Goal: Task Accomplishment & Management: Manage account settings

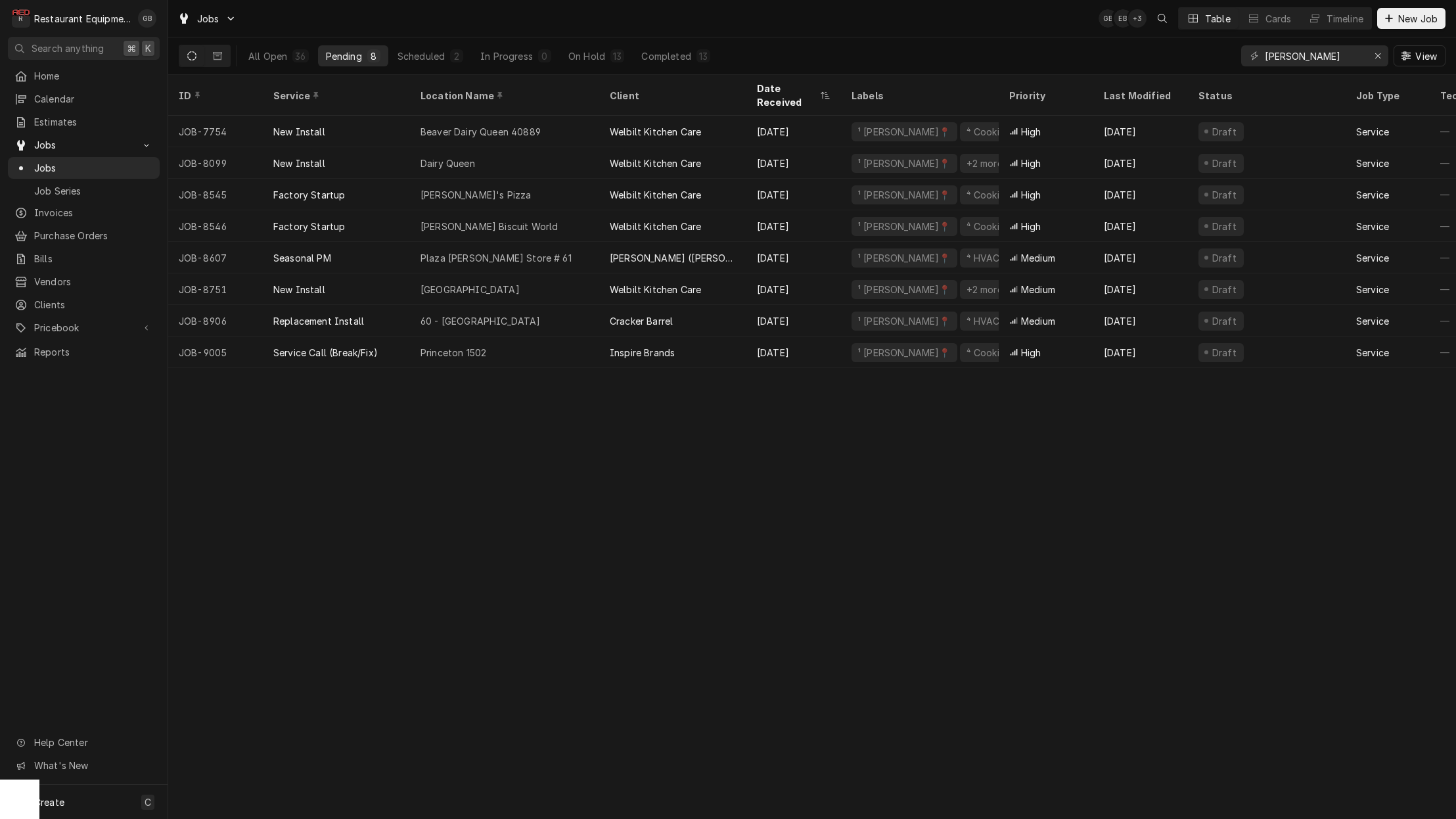
click at [573, 336] on div "Princeton 1502" at bounding box center [505, 352] width 190 height 31
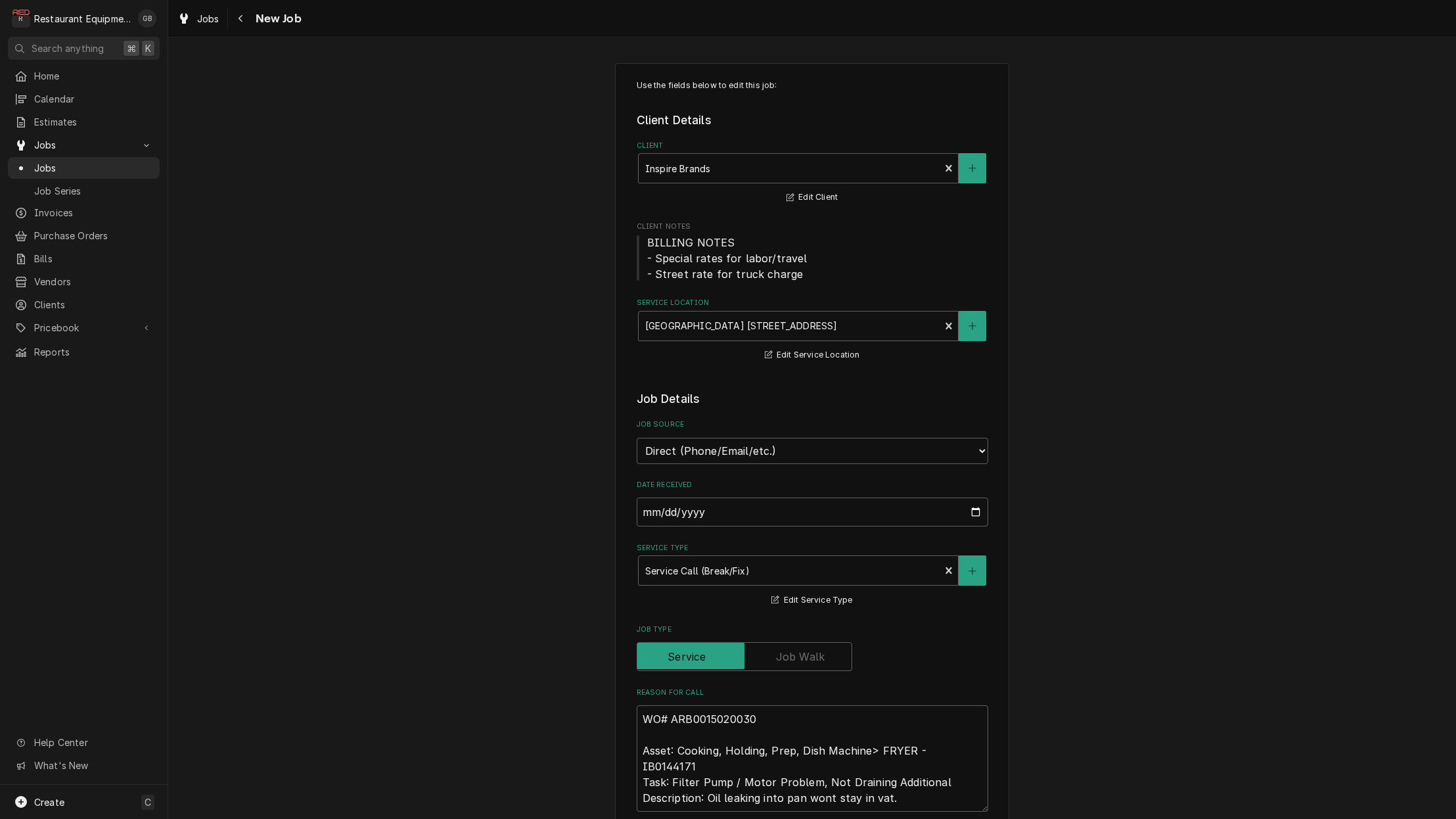
type textarea "x"
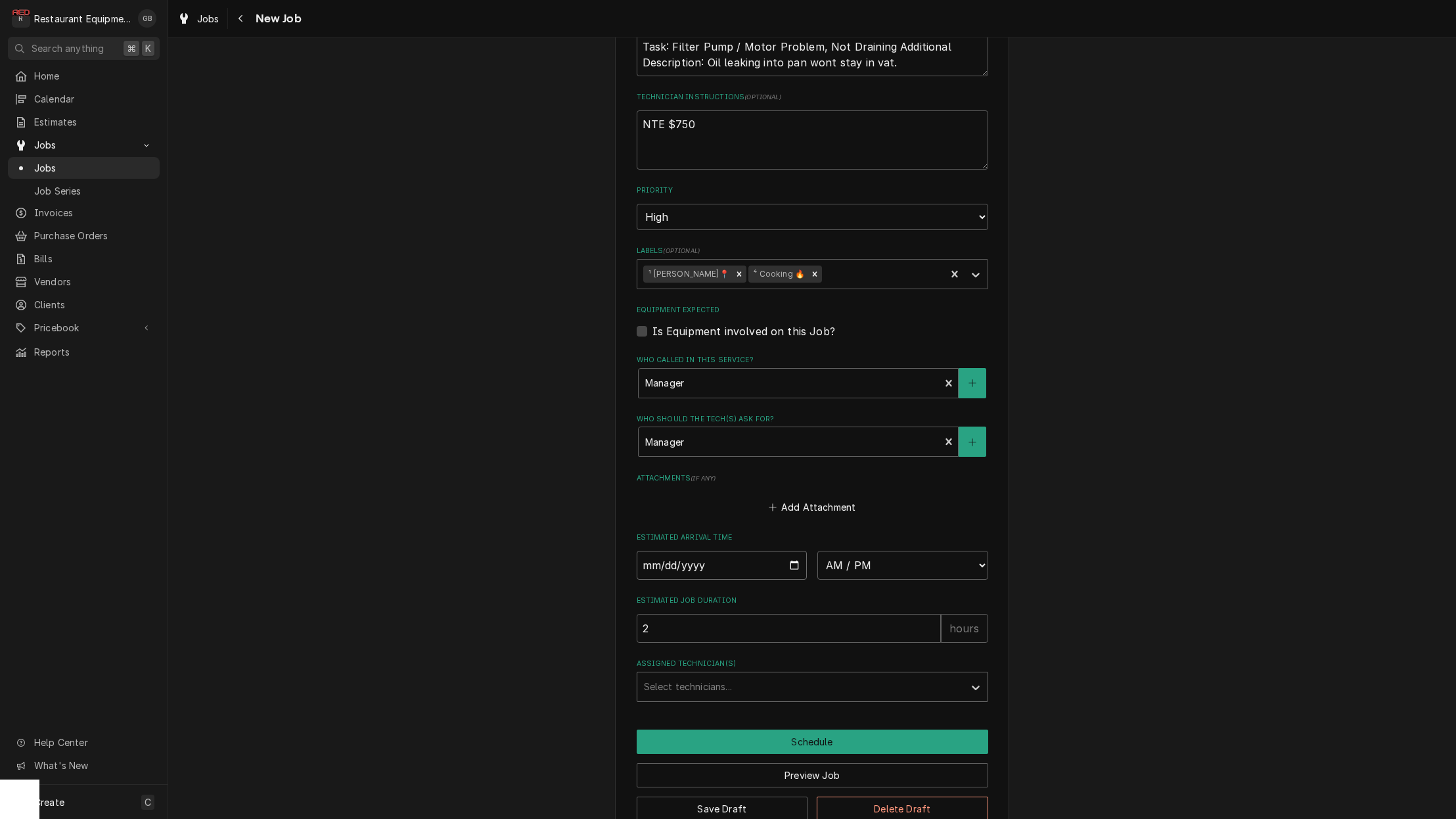
click at [668, 550] on input "Date" at bounding box center [722, 565] width 171 height 29
type input "2025-09-24"
type textarea "x"
type input "2025-09-25"
type textarea "x"
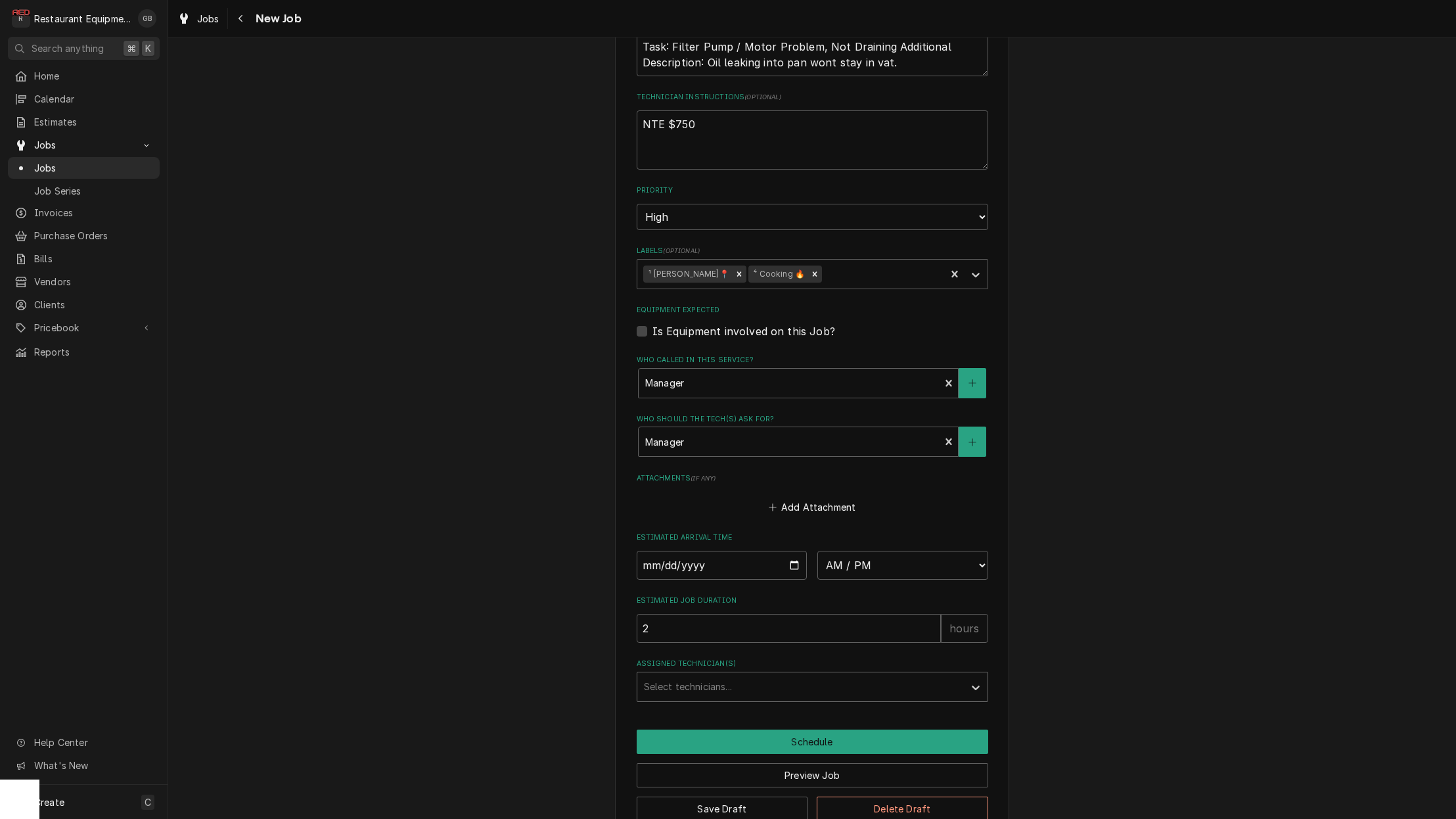
click at [914, 550] on fieldset "Job Details Job Source Direct (Phone/Email/etc.) Service Channel Corrigo Ecotra…" at bounding box center [813, 178] width 352 height 1046
select select "08:00:00"
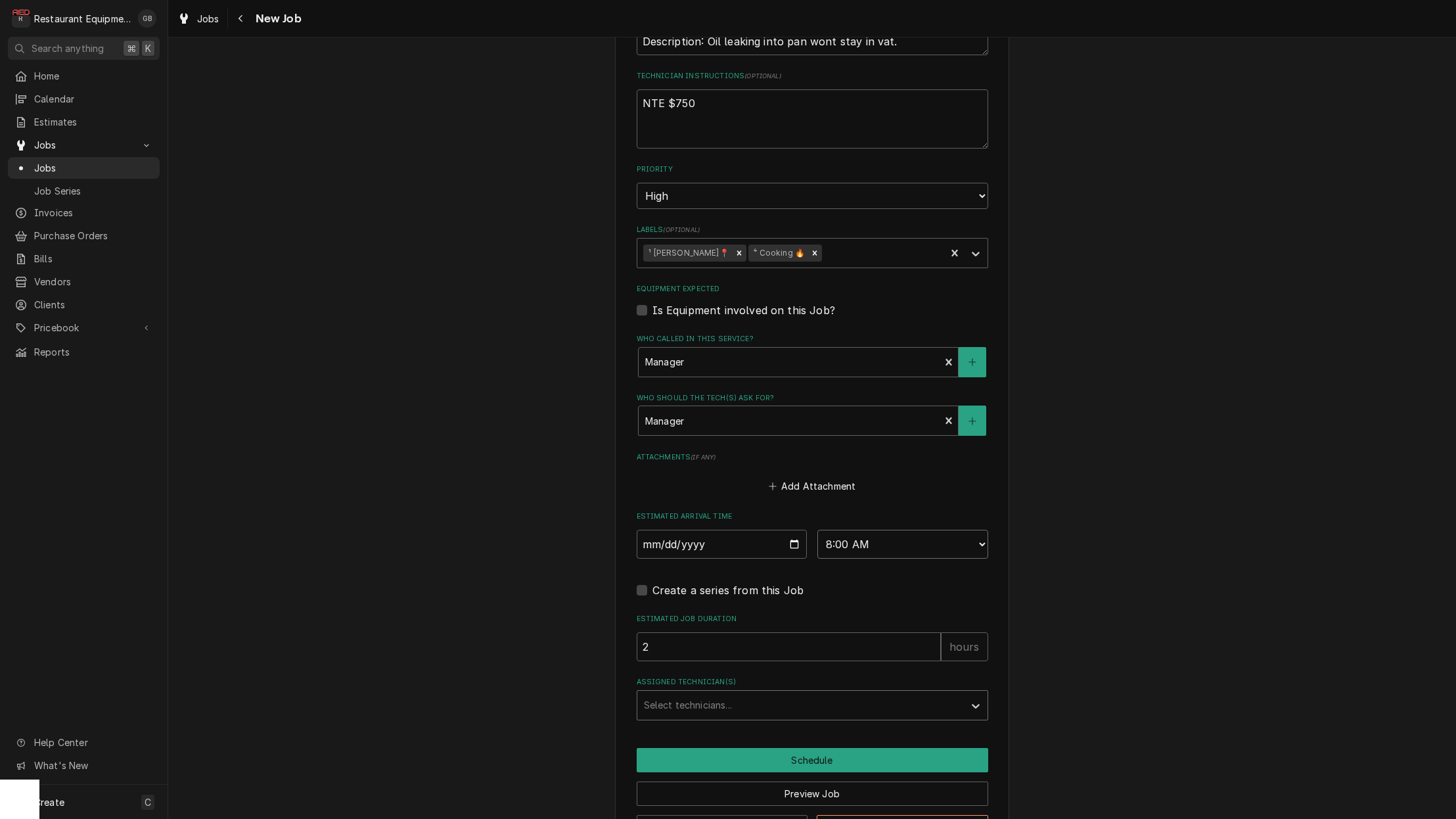
scroll to position [760, 0]
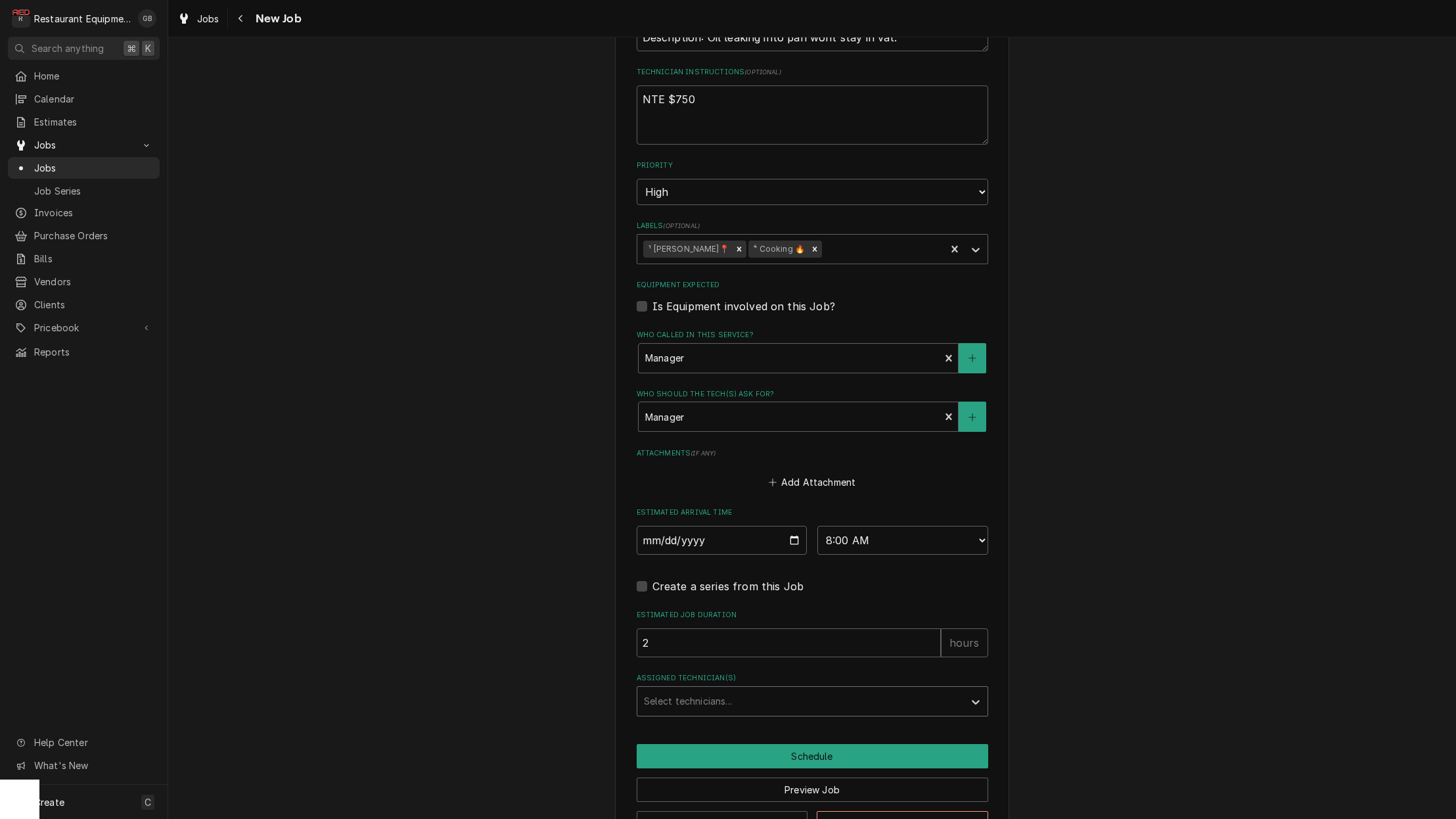
click at [832, 689] on div "Assigned Technician(s)" at bounding box center [801, 701] width 314 height 24
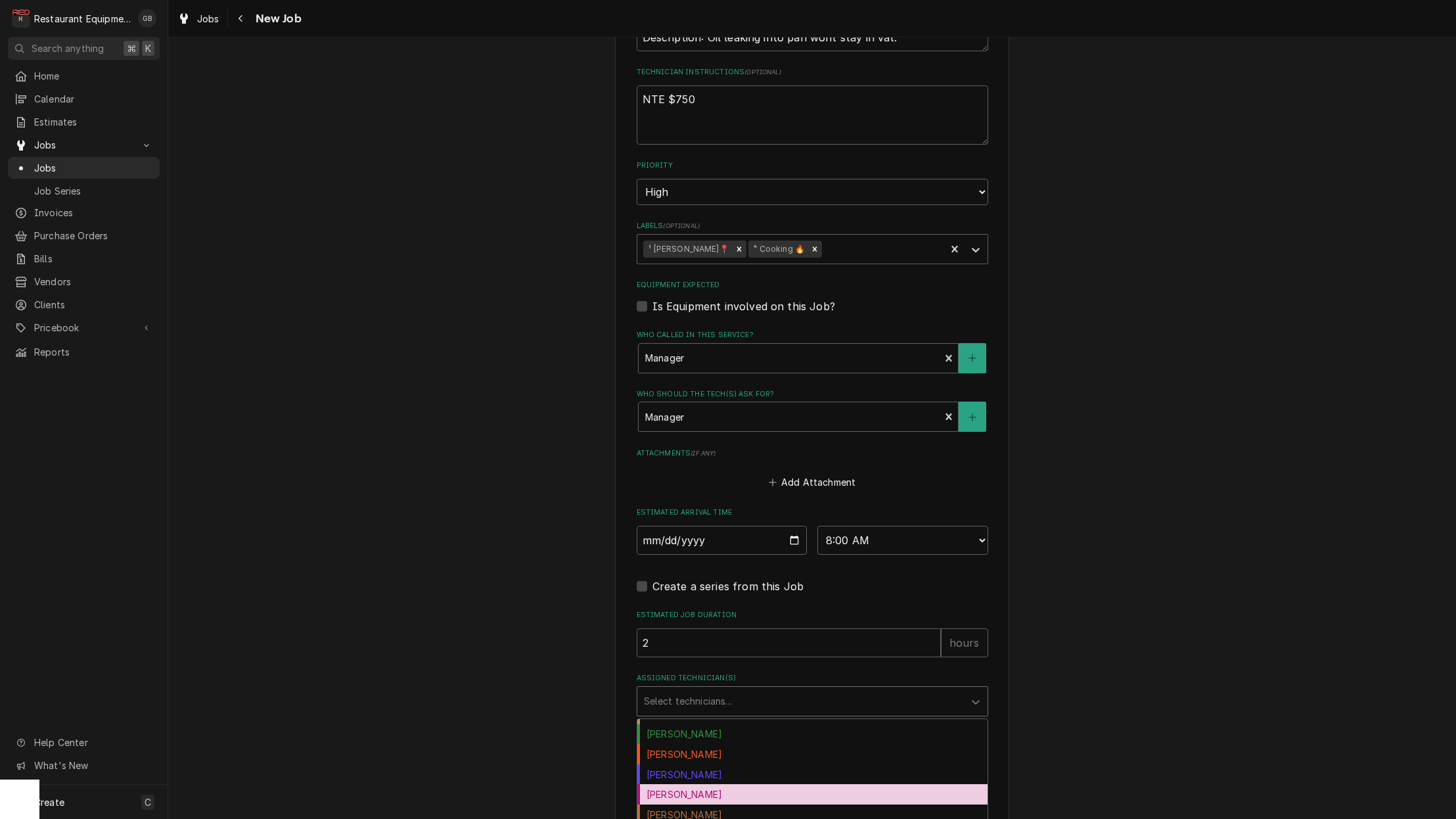
scroll to position [36, 0]
click at [704, 764] on div "Donovan Pruitt" at bounding box center [813, 774] width 351 height 20
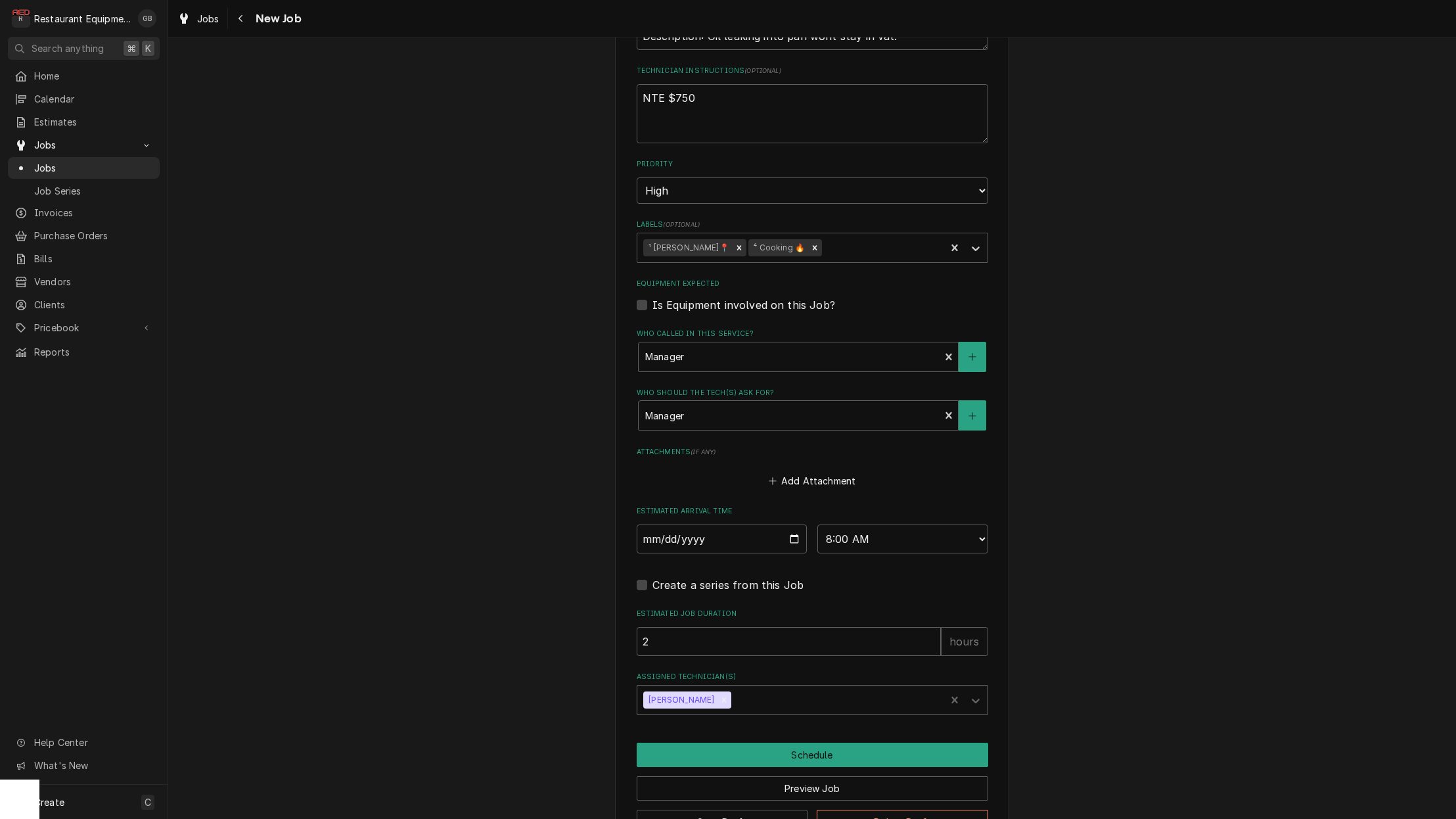
scroll to position [762, 0]
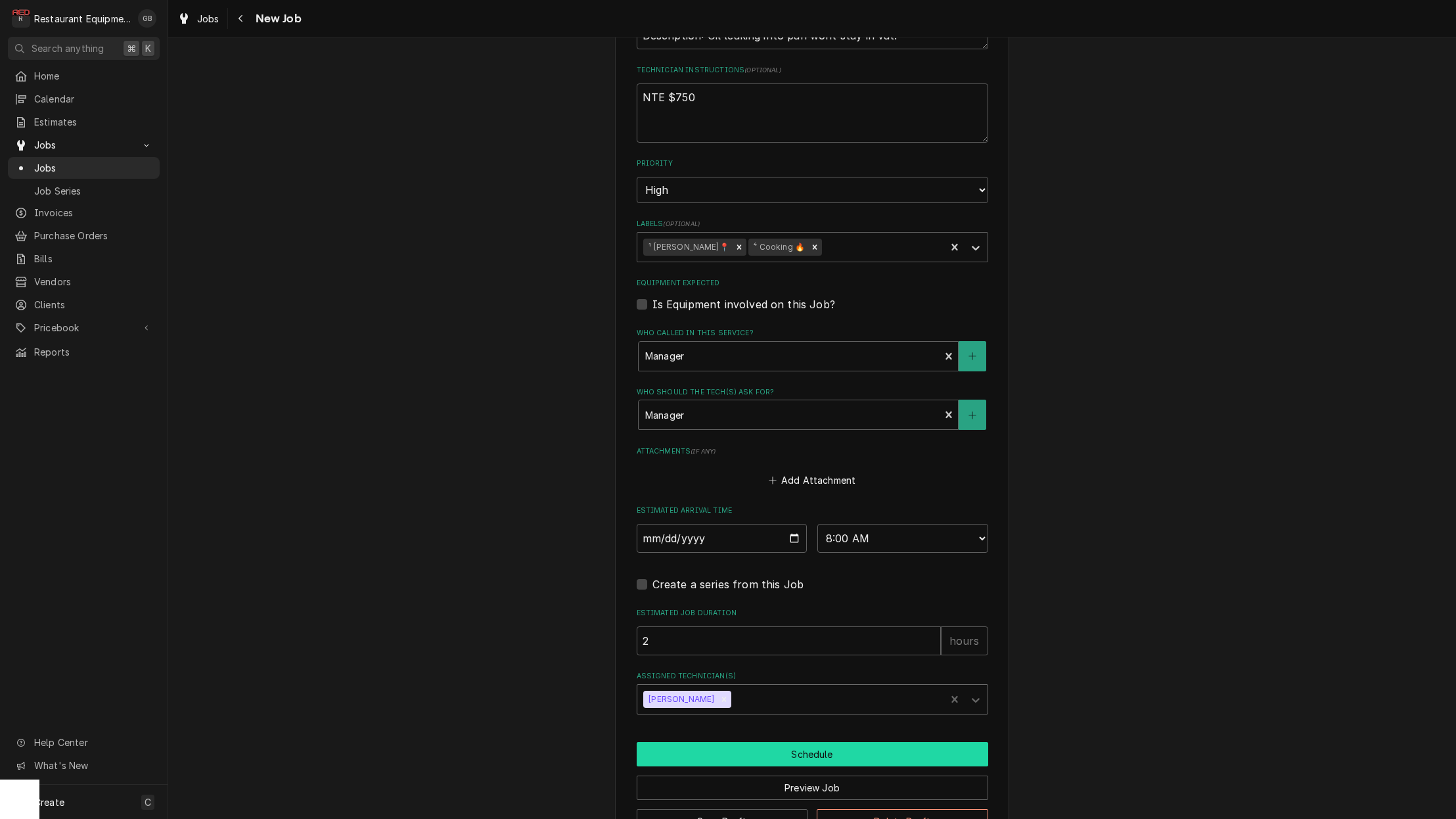
drag, startPoint x: 704, startPoint y: 744, endPoint x: 775, endPoint y: 722, distance: 74.3
click at [775, 742] on button "Schedule" at bounding box center [813, 754] width 352 height 25
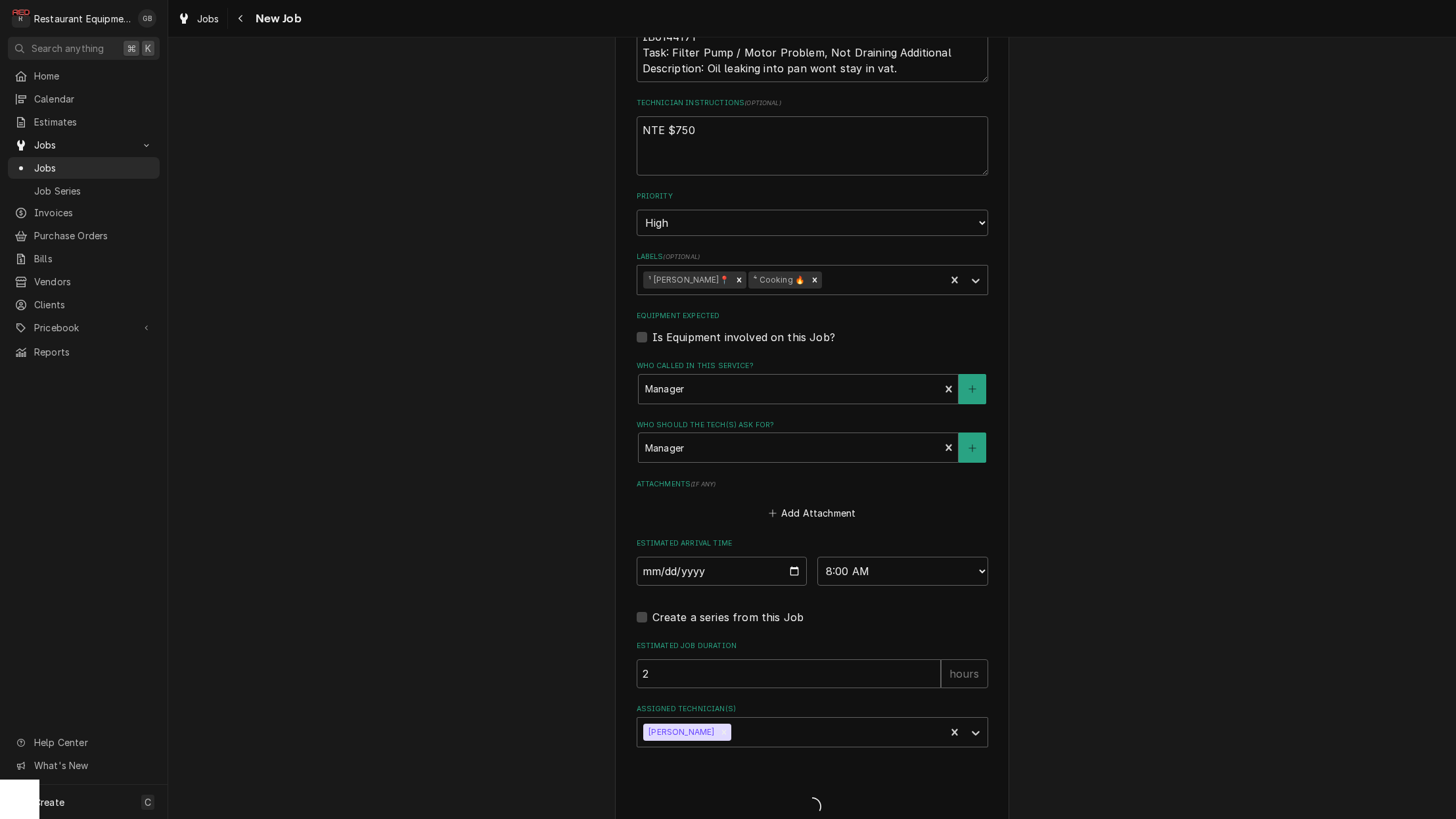
type textarea "x"
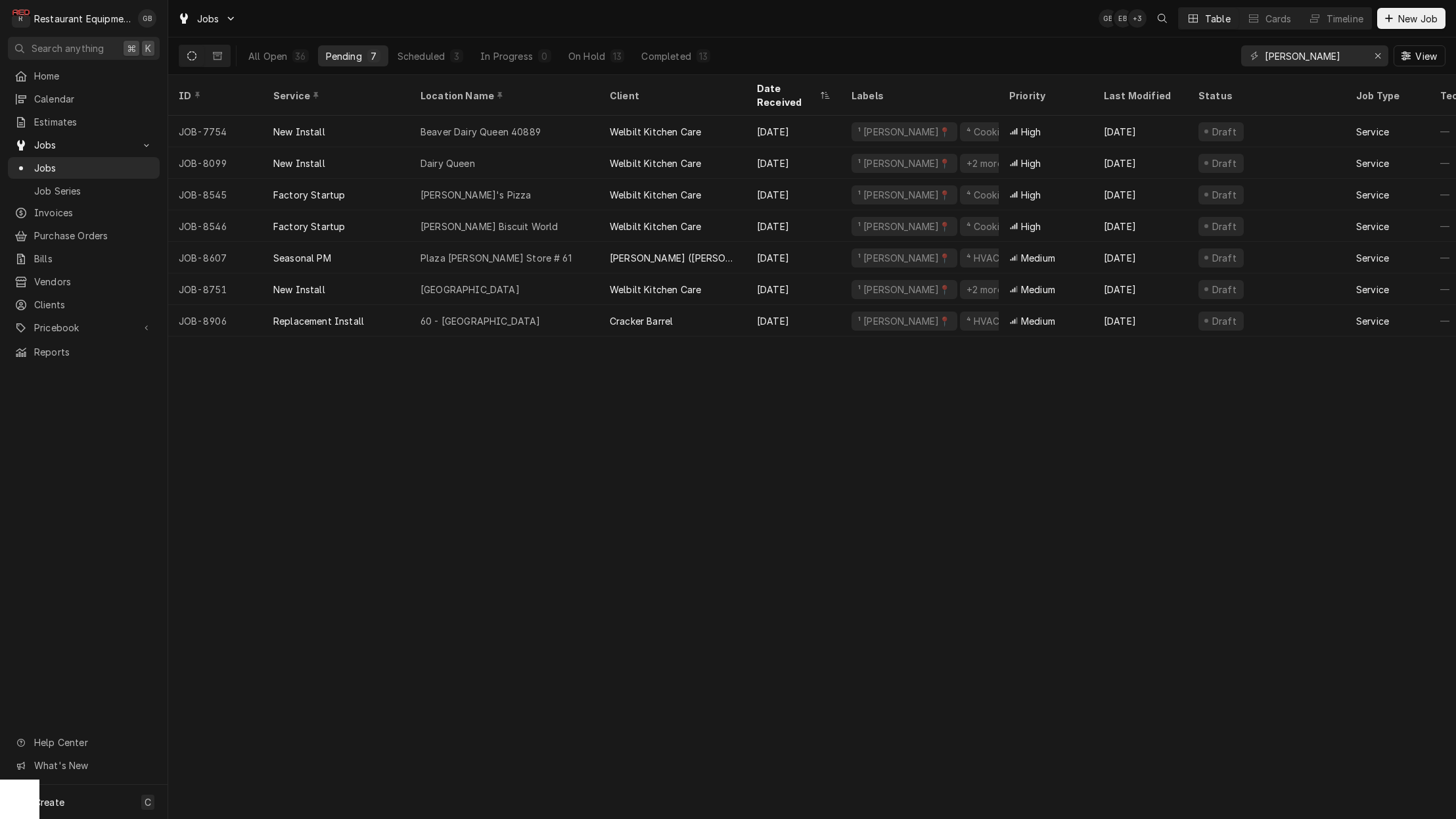
click at [442, 50] on div "Scheduled" at bounding box center [421, 56] width 47 height 14
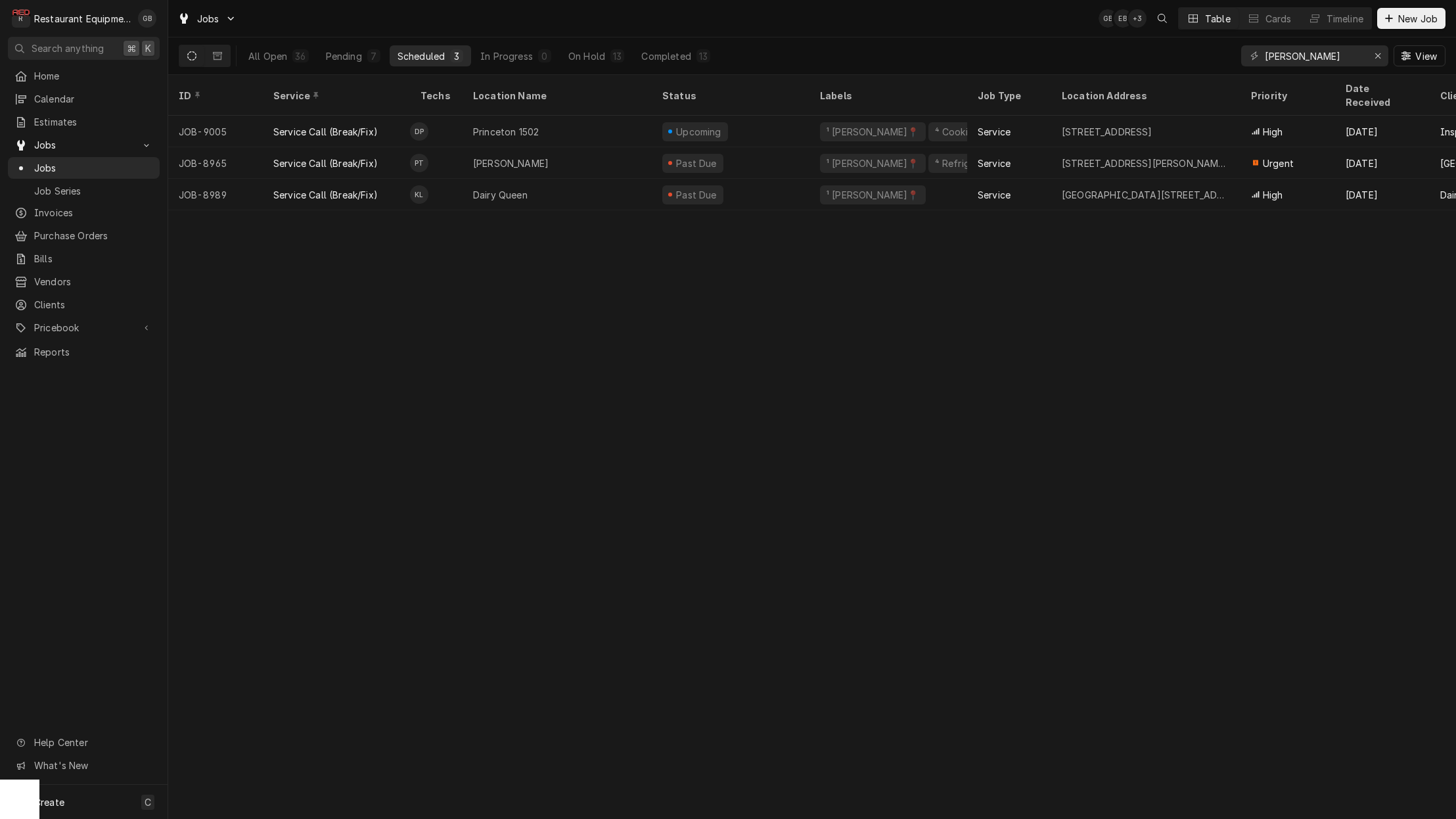
click at [580, 54] on div "On Hold" at bounding box center [587, 56] width 37 height 14
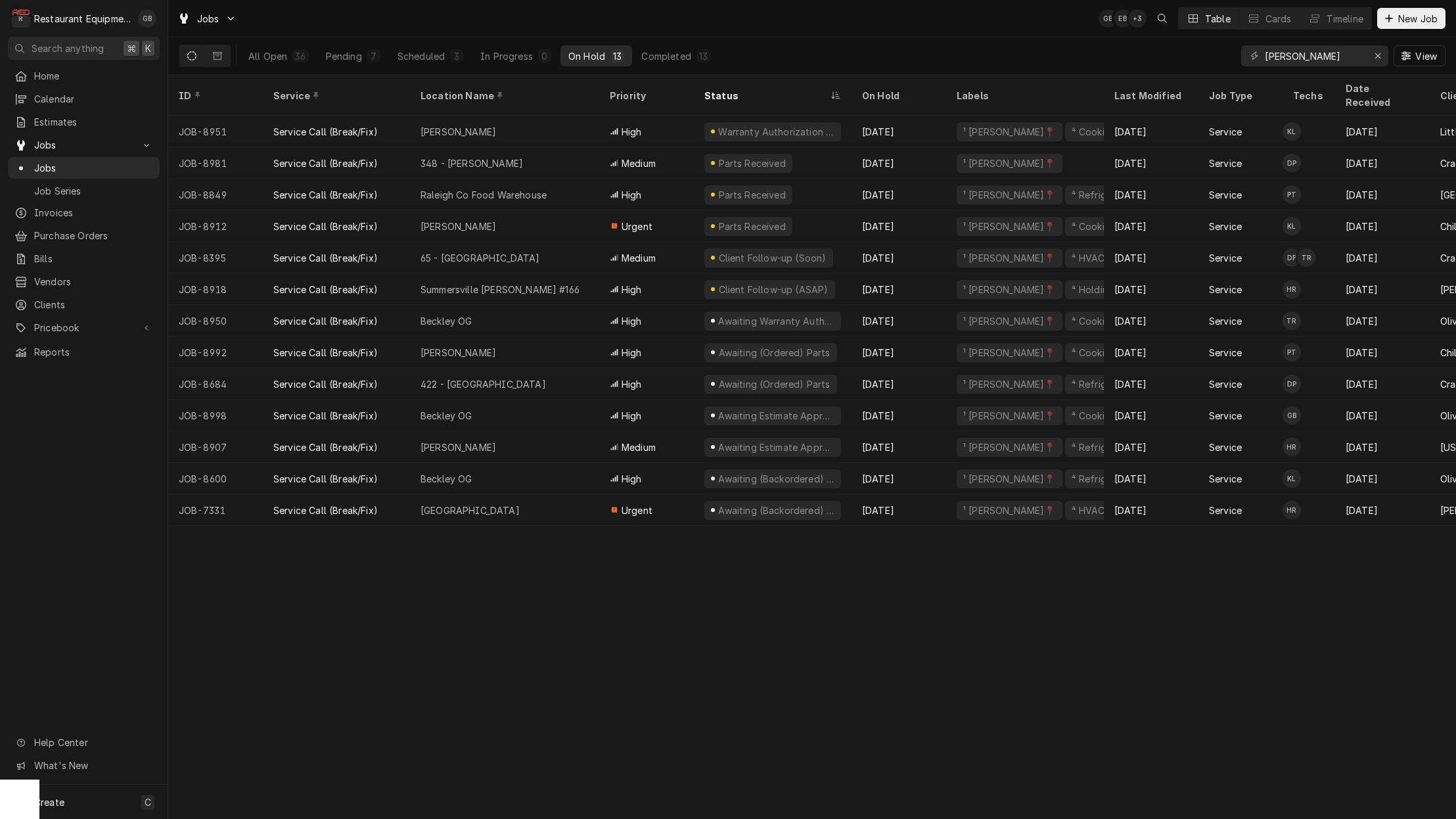
click at [513, 156] on div "348 - [PERSON_NAME]" at bounding box center [505, 163] width 190 height 31
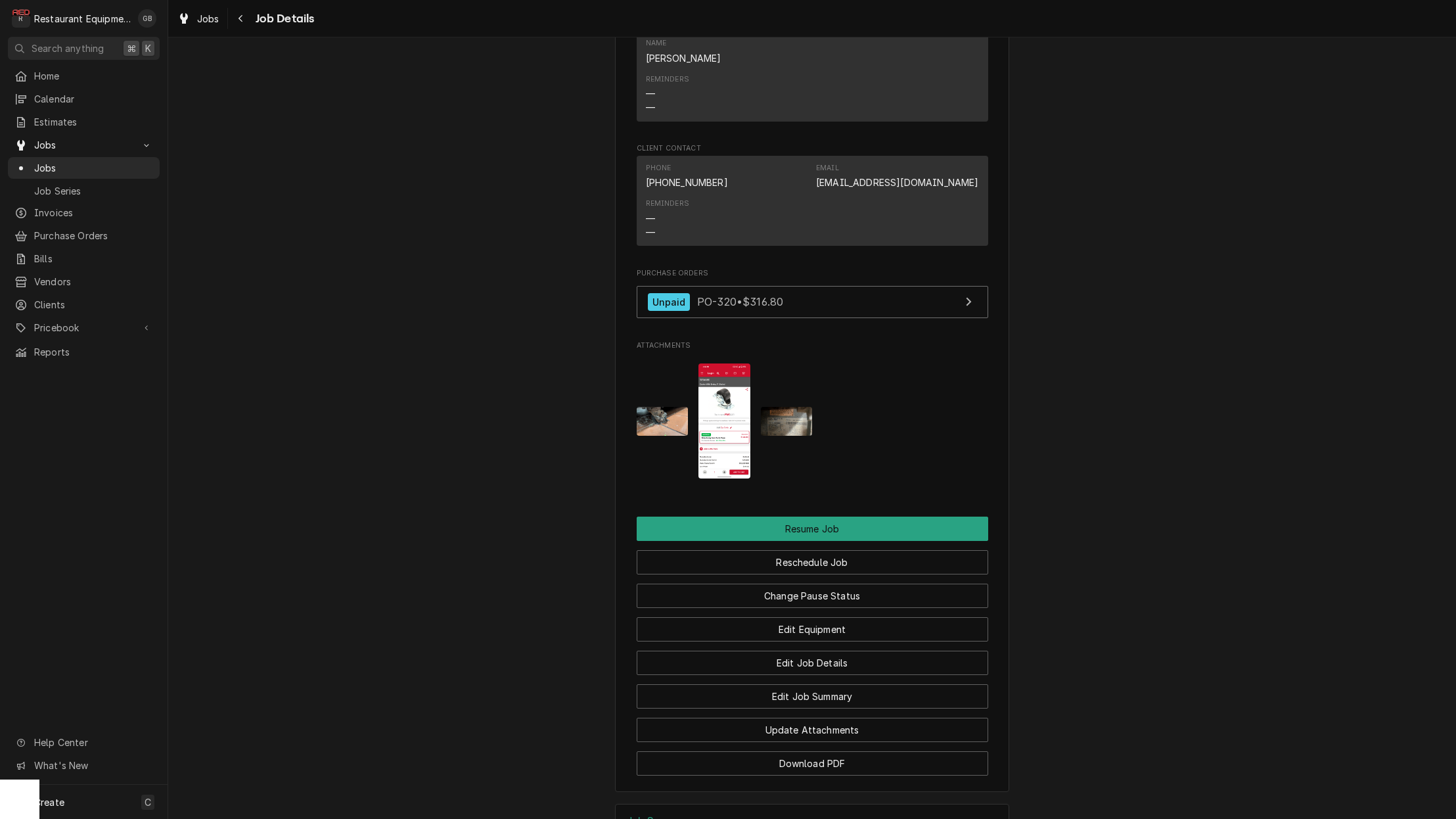
scroll to position [0, 1]
click at [828, 550] on button "Reschedule Job" at bounding box center [813, 563] width 352 height 25
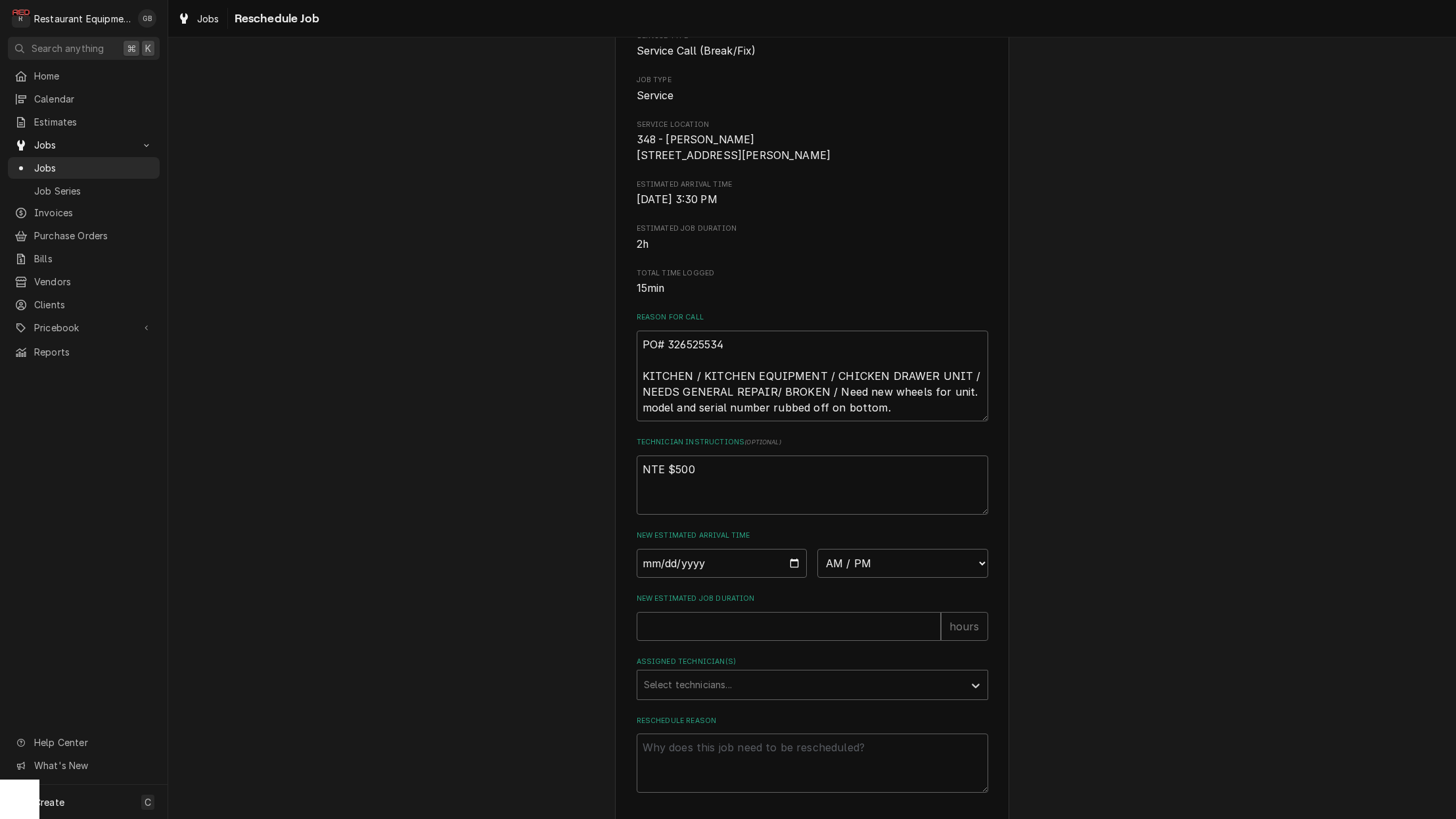
scroll to position [147, 0]
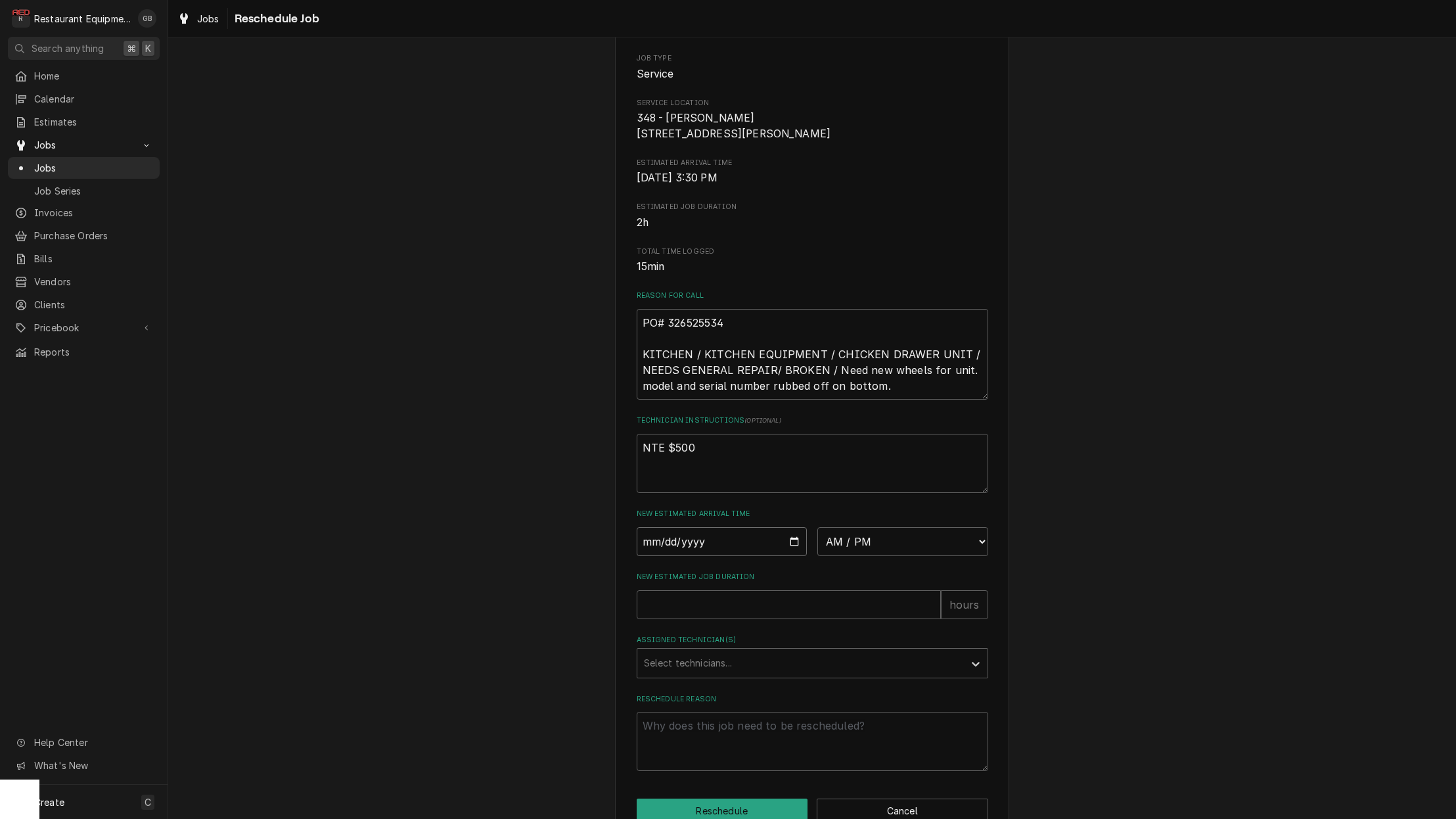
drag, startPoint x: 656, startPoint y: 583, endPoint x: 658, endPoint y: 556, distance: 27.1
click at [658, 556] on input "Date" at bounding box center [722, 541] width 171 height 29
type input "2025-09-25"
type textarea "x"
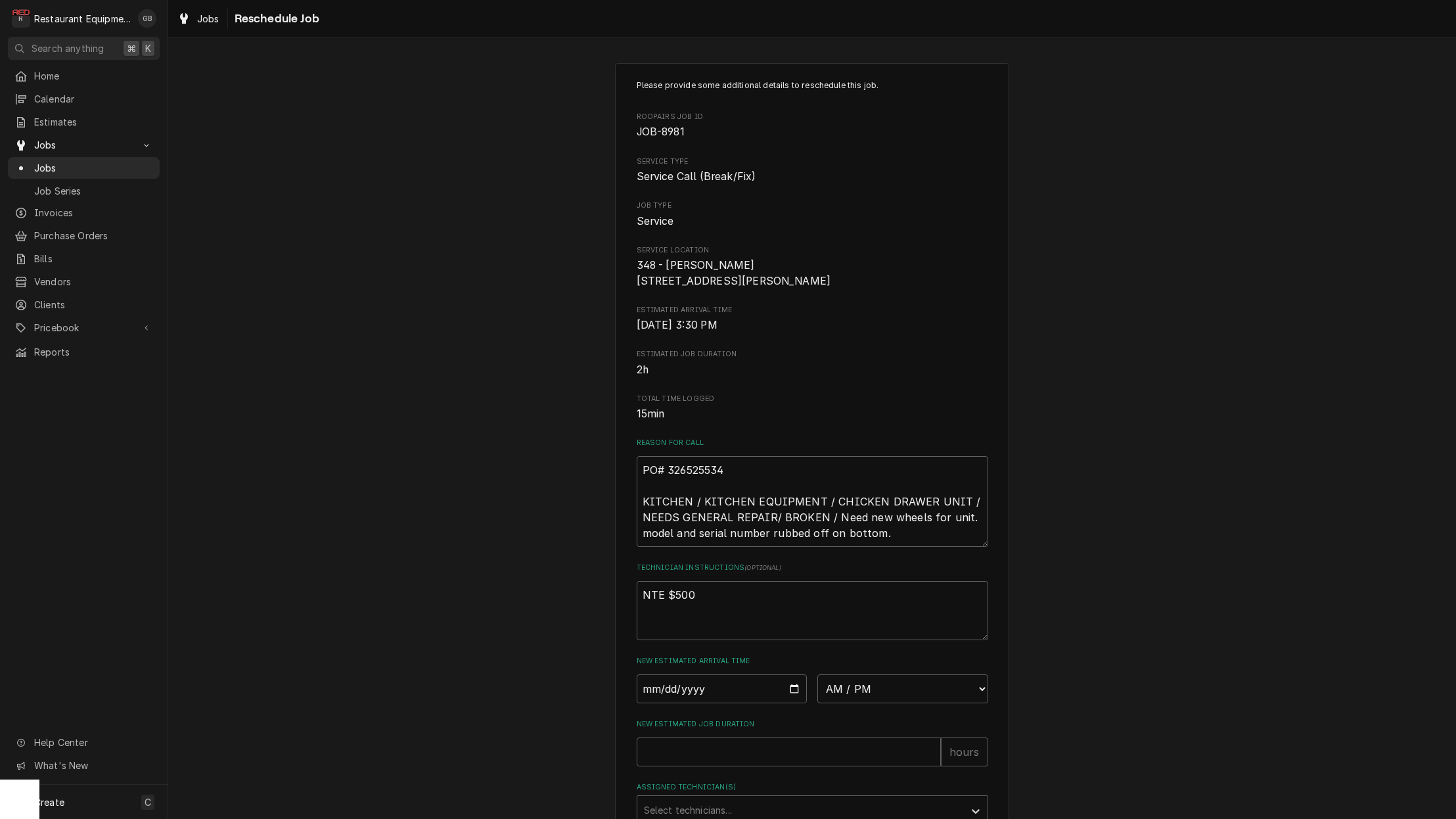
scroll to position [0, 0]
click at [237, 14] on span "Reschedule Job" at bounding box center [275, 18] width 89 height 18
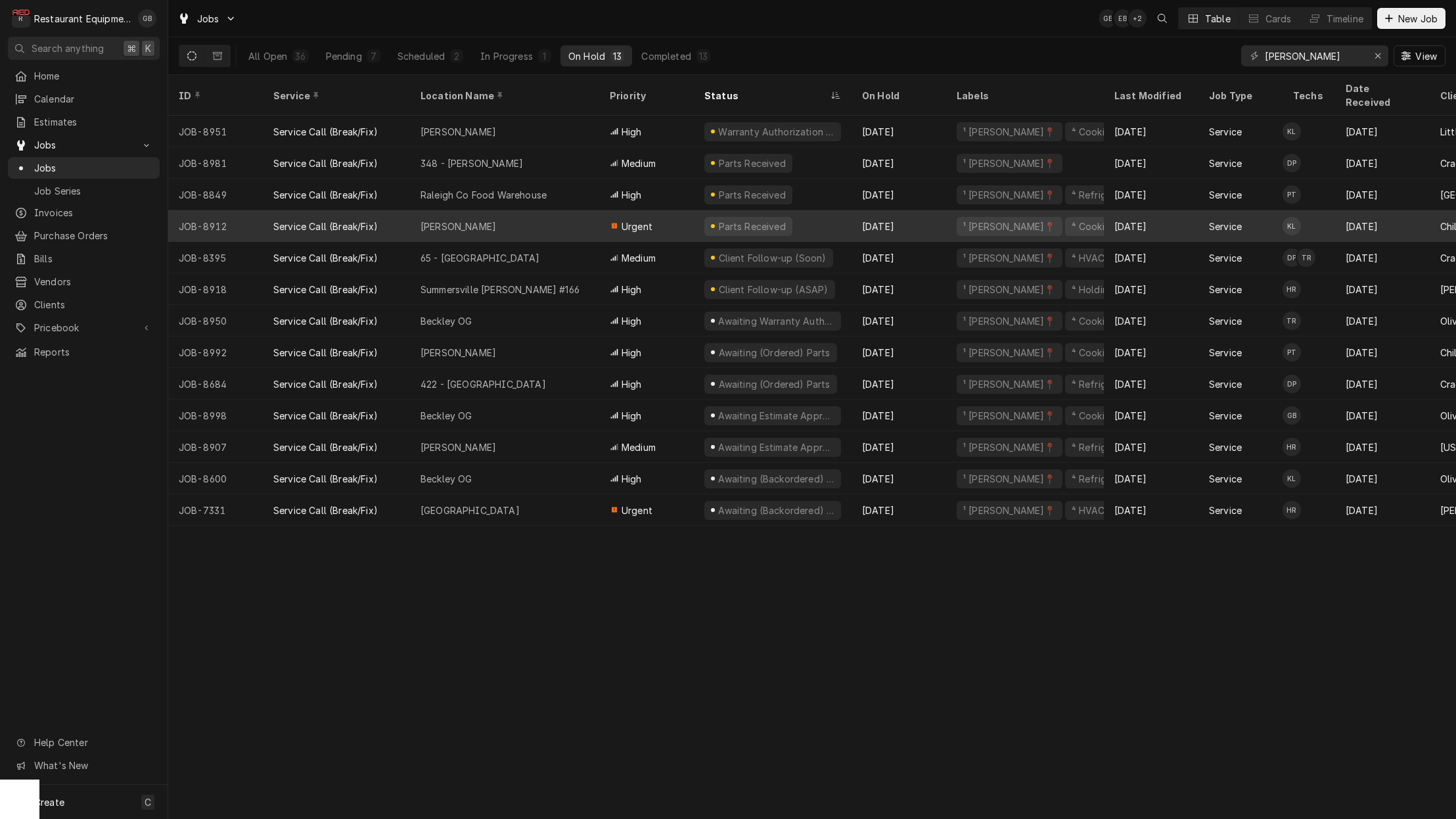
click at [475, 214] on div "[PERSON_NAME]" at bounding box center [505, 226] width 190 height 31
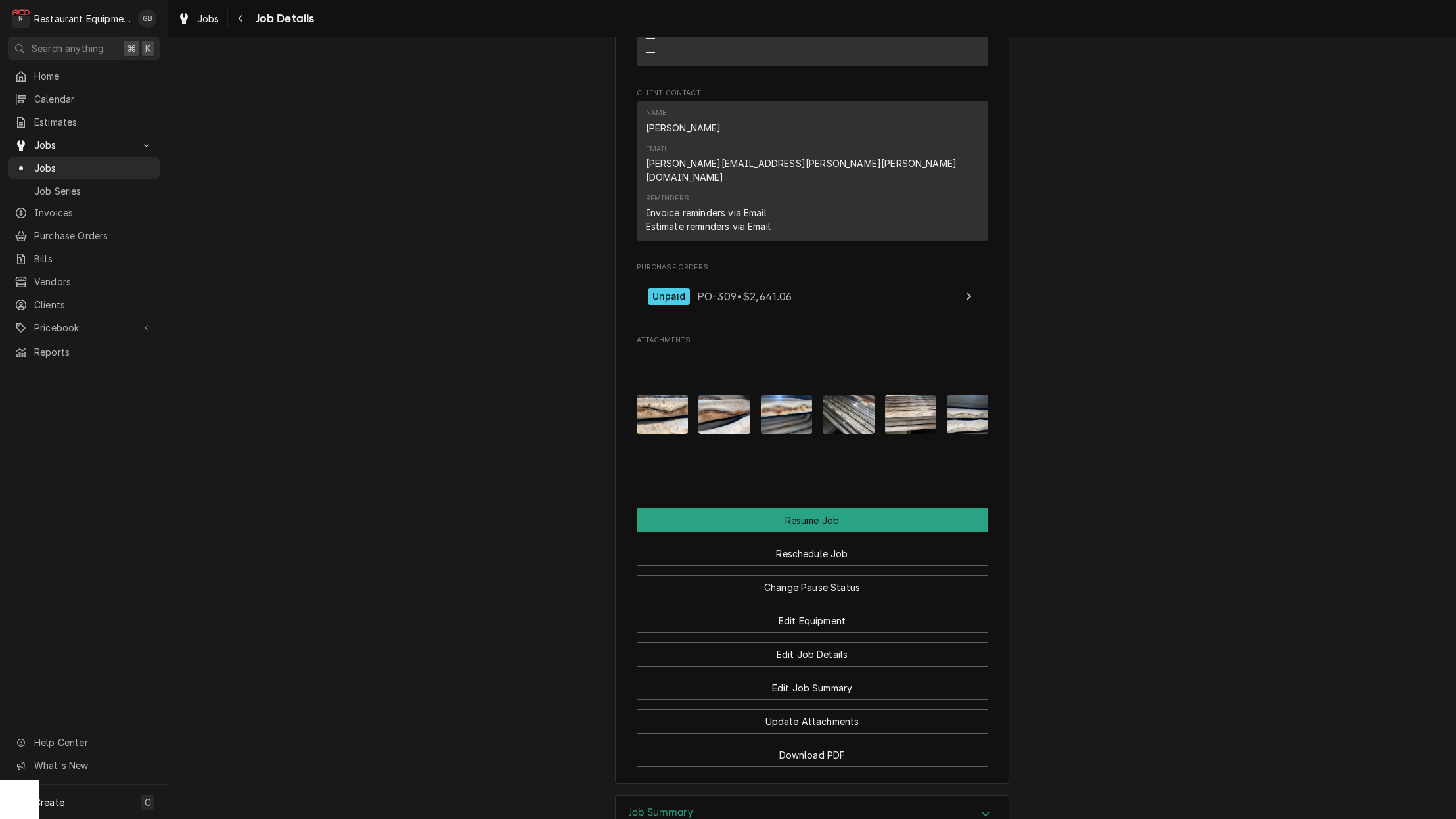
scroll to position [1517, 0]
click at [823, 542] on button "Reschedule Job" at bounding box center [813, 554] width 352 height 25
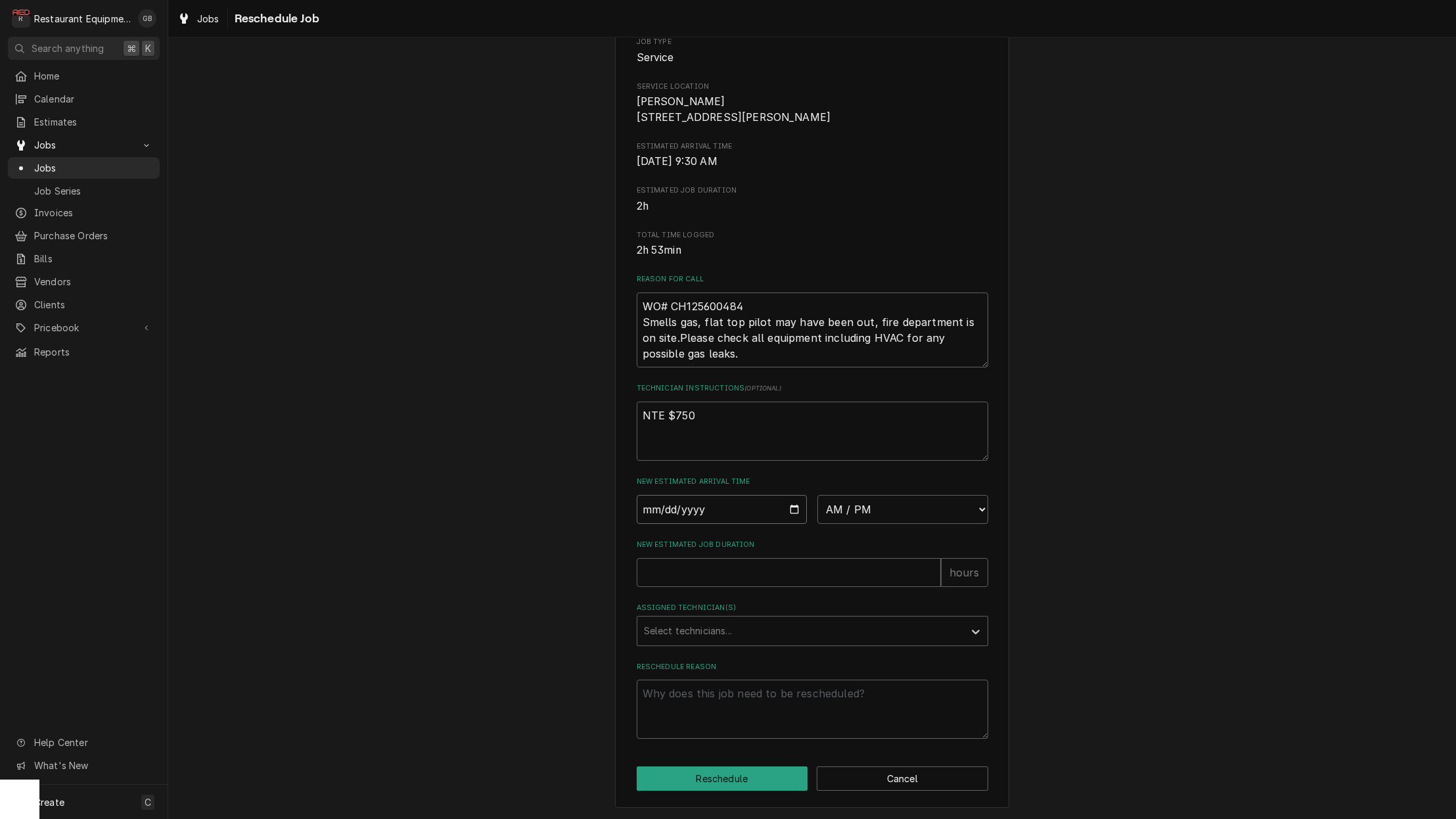
drag, startPoint x: 625, startPoint y: 490, endPoint x: 670, endPoint y: 522, distance: 55.2
click at [670, 522] on input "Date" at bounding box center [722, 509] width 171 height 29
type input "2025-09-25"
type textarea "x"
select select "08:45:00"
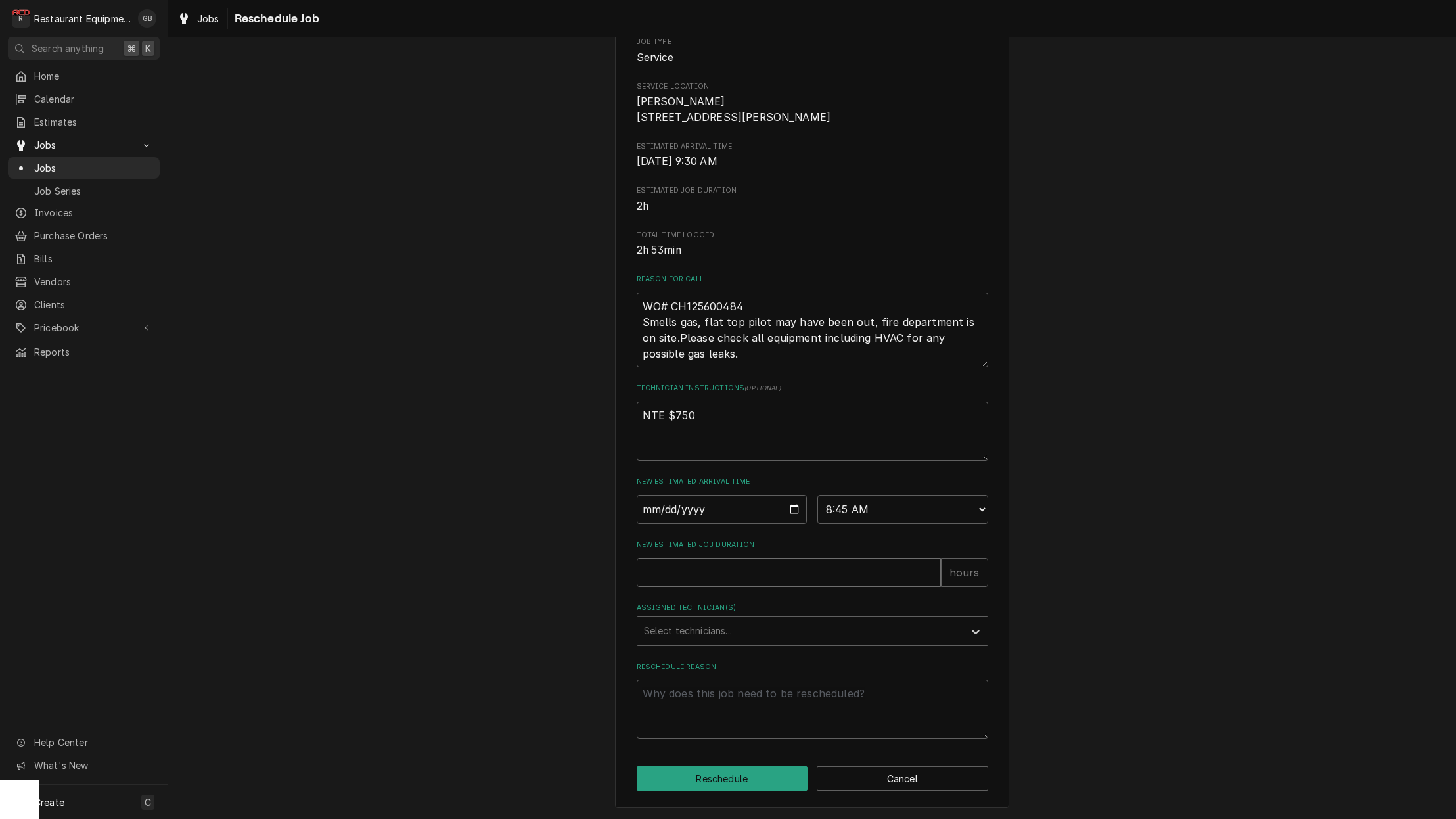
drag, startPoint x: 670, startPoint y: 522, endPoint x: 681, endPoint y: 571, distance: 50.2
click at [681, 571] on input "New Estimated Job Duration" at bounding box center [789, 572] width 304 height 29
type textarea "x"
type input "1"
type textarea "x"
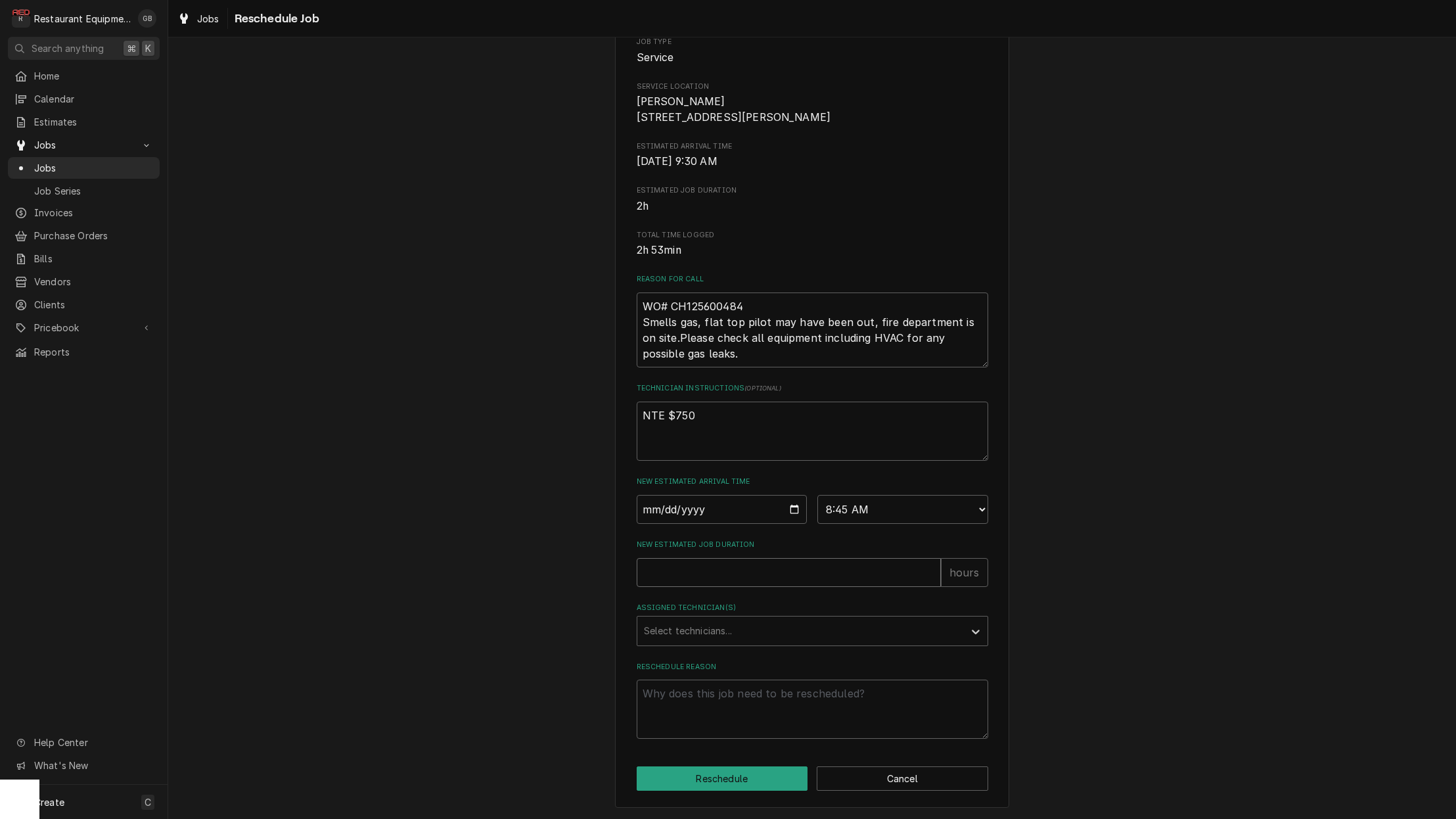
type textarea "x"
type input "5"
type textarea "x"
type input "5.5"
click at [688, 638] on div "Assigned Technician(s)" at bounding box center [801, 631] width 314 height 24
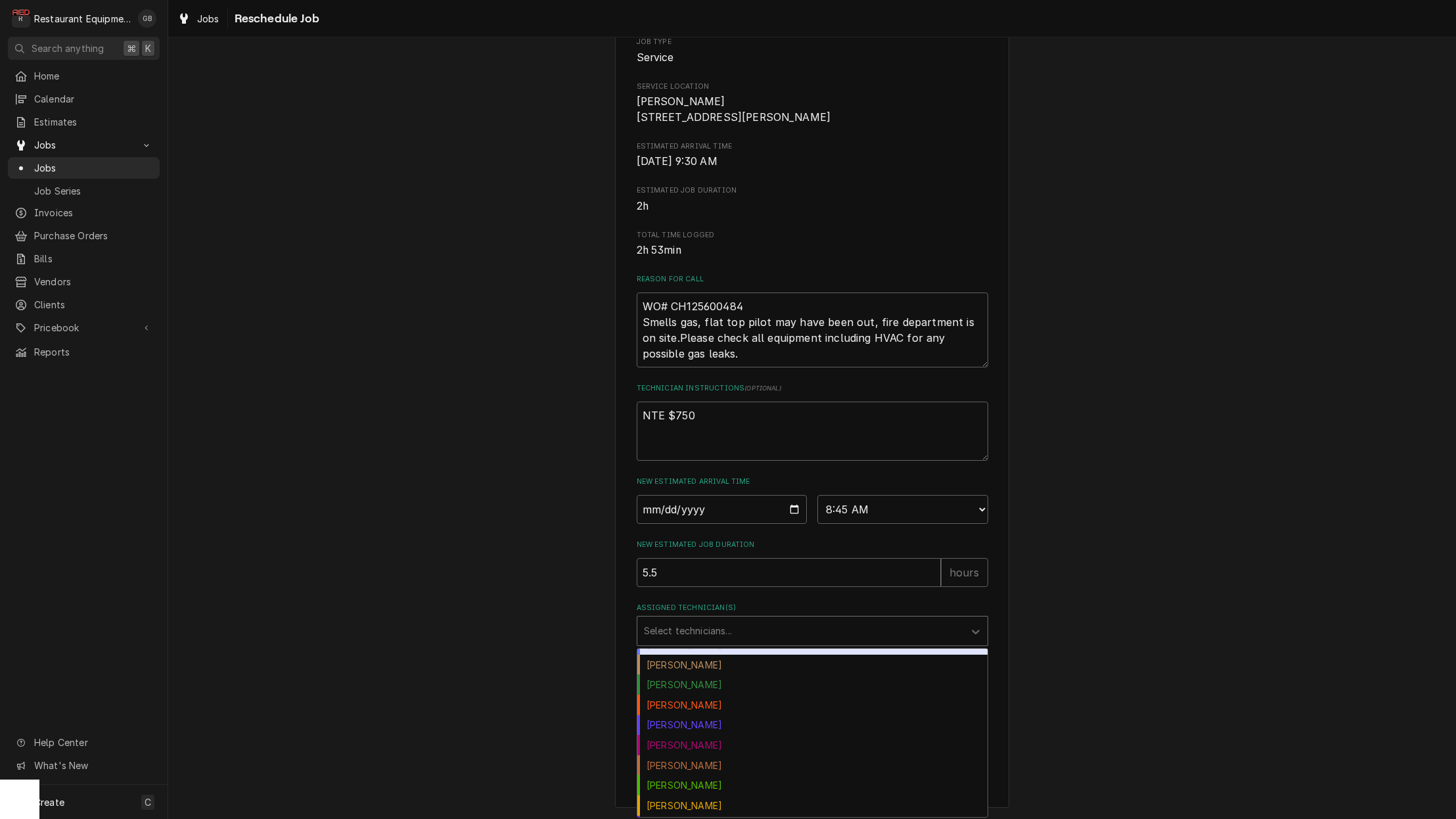
scroll to position [18, 0]
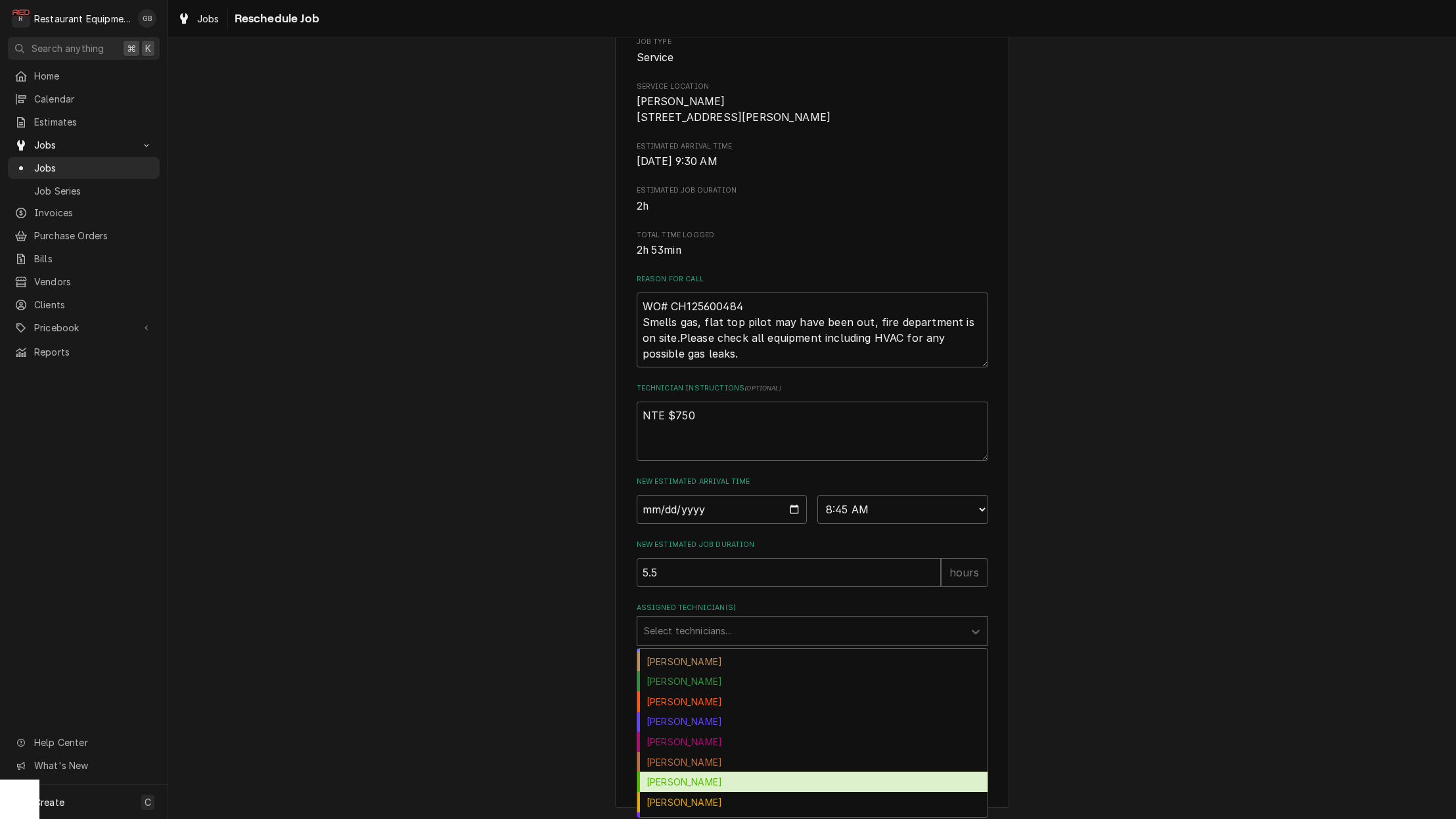
click at [717, 764] on div "Hunter Ralston" at bounding box center [813, 762] width 351 height 20
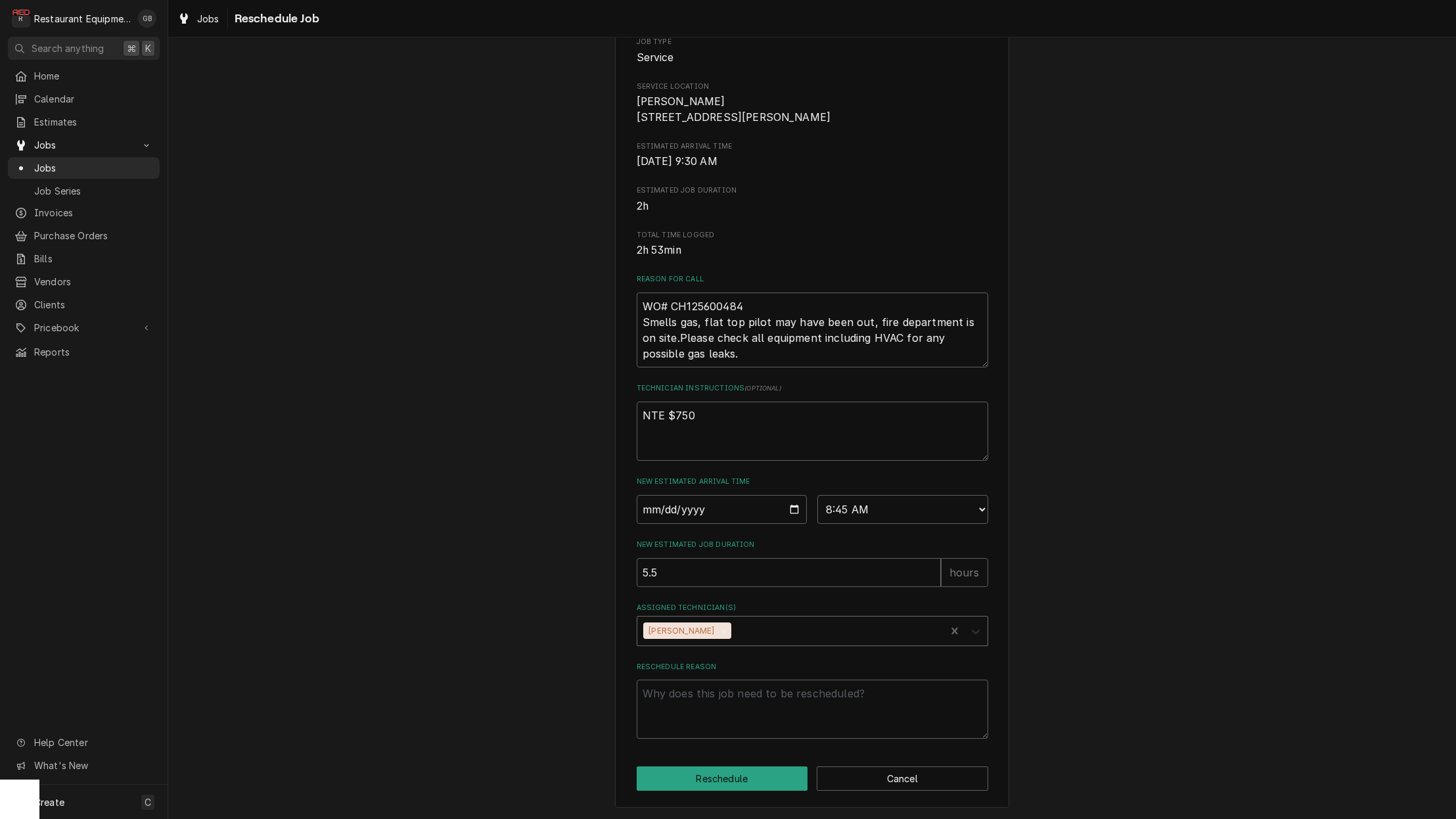
drag, startPoint x: 757, startPoint y: 772, endPoint x: 977, endPoint y: 640, distance: 256.6
click at [977, 640] on div "Assigned Technician(s)" at bounding box center [976, 630] width 24 height 25
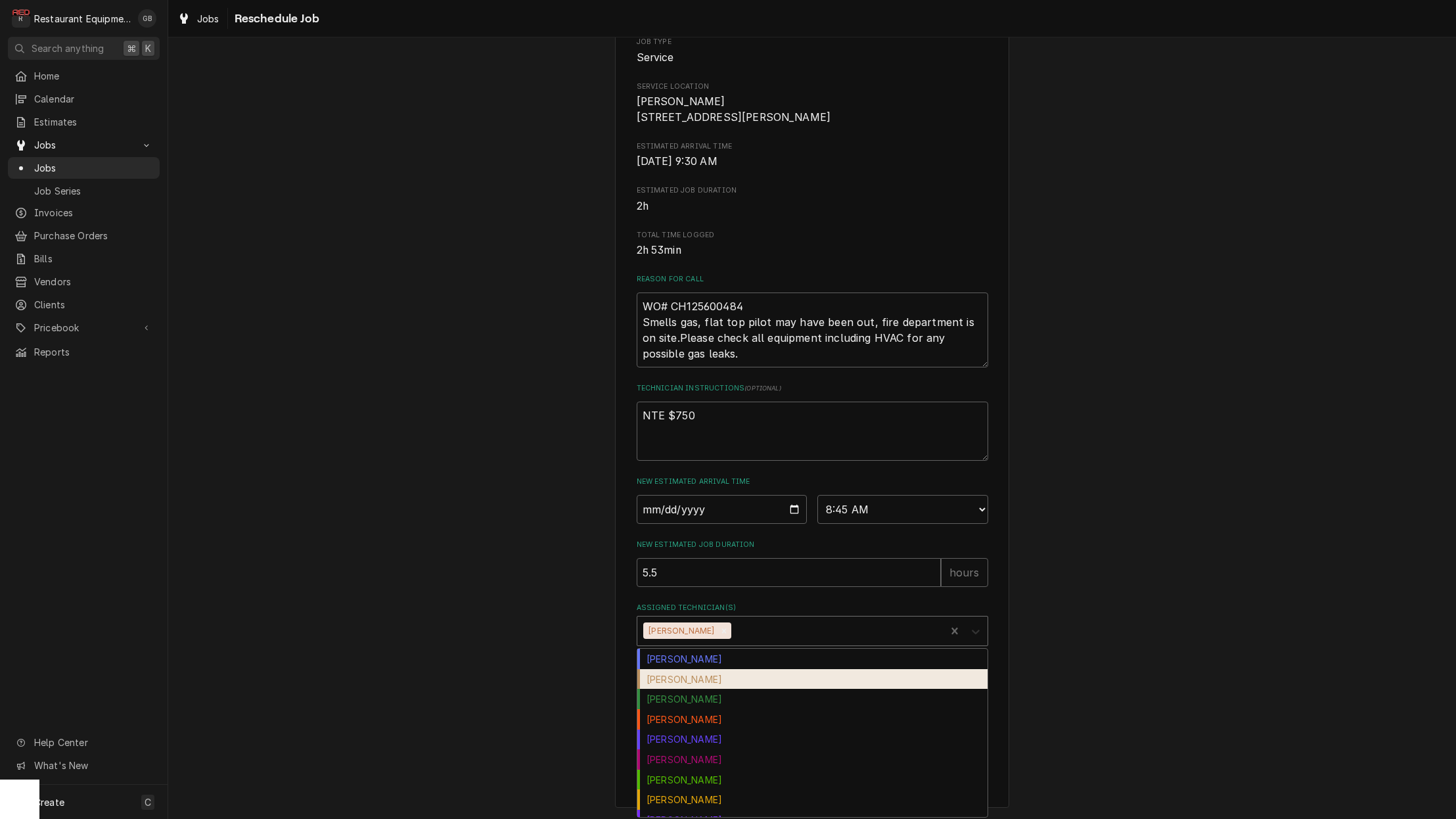
click at [690, 679] on div "[PERSON_NAME]" at bounding box center [813, 679] width 351 height 20
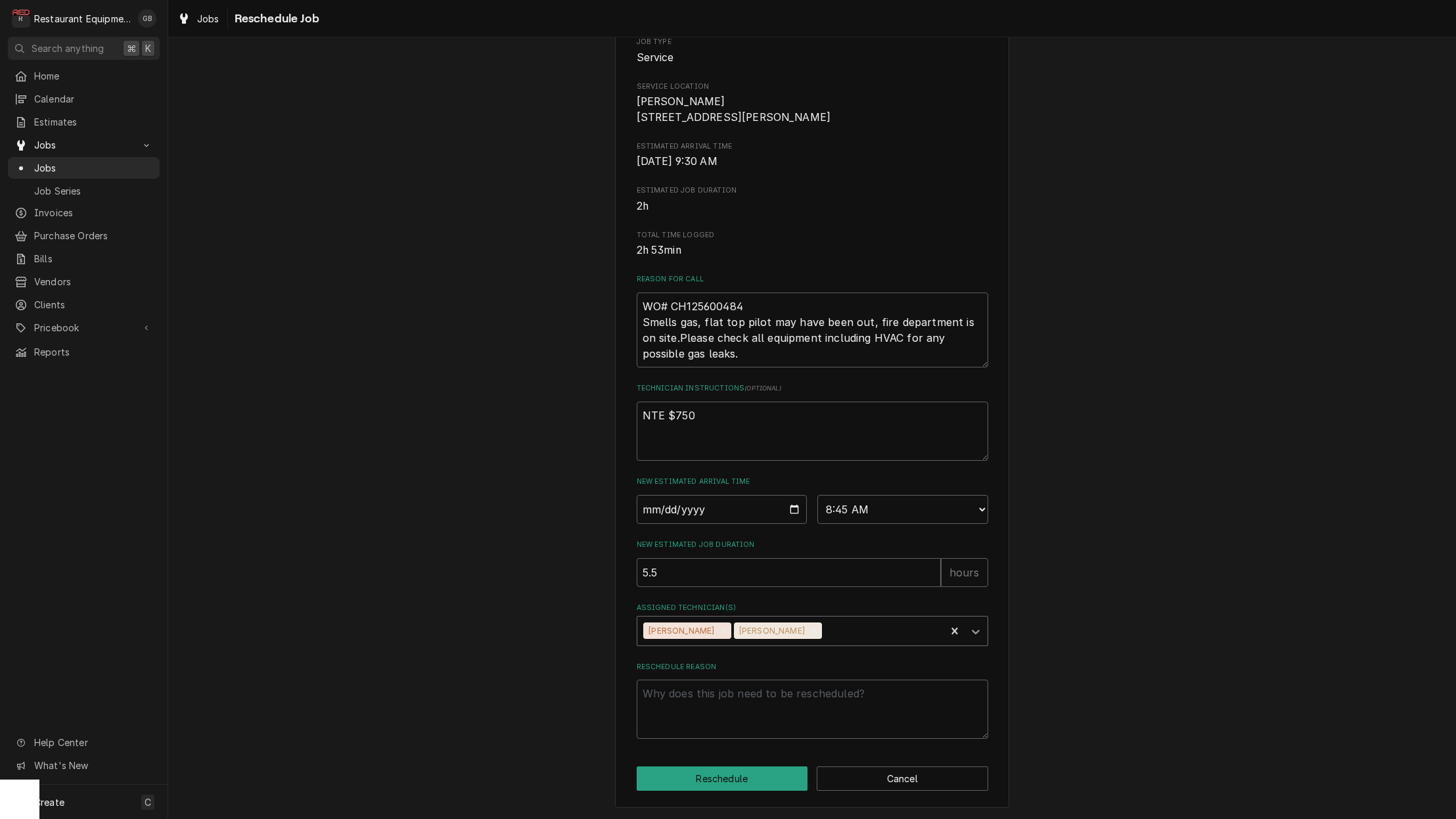
click at [764, 786] on button "Reschedule" at bounding box center [722, 779] width 171 height 25
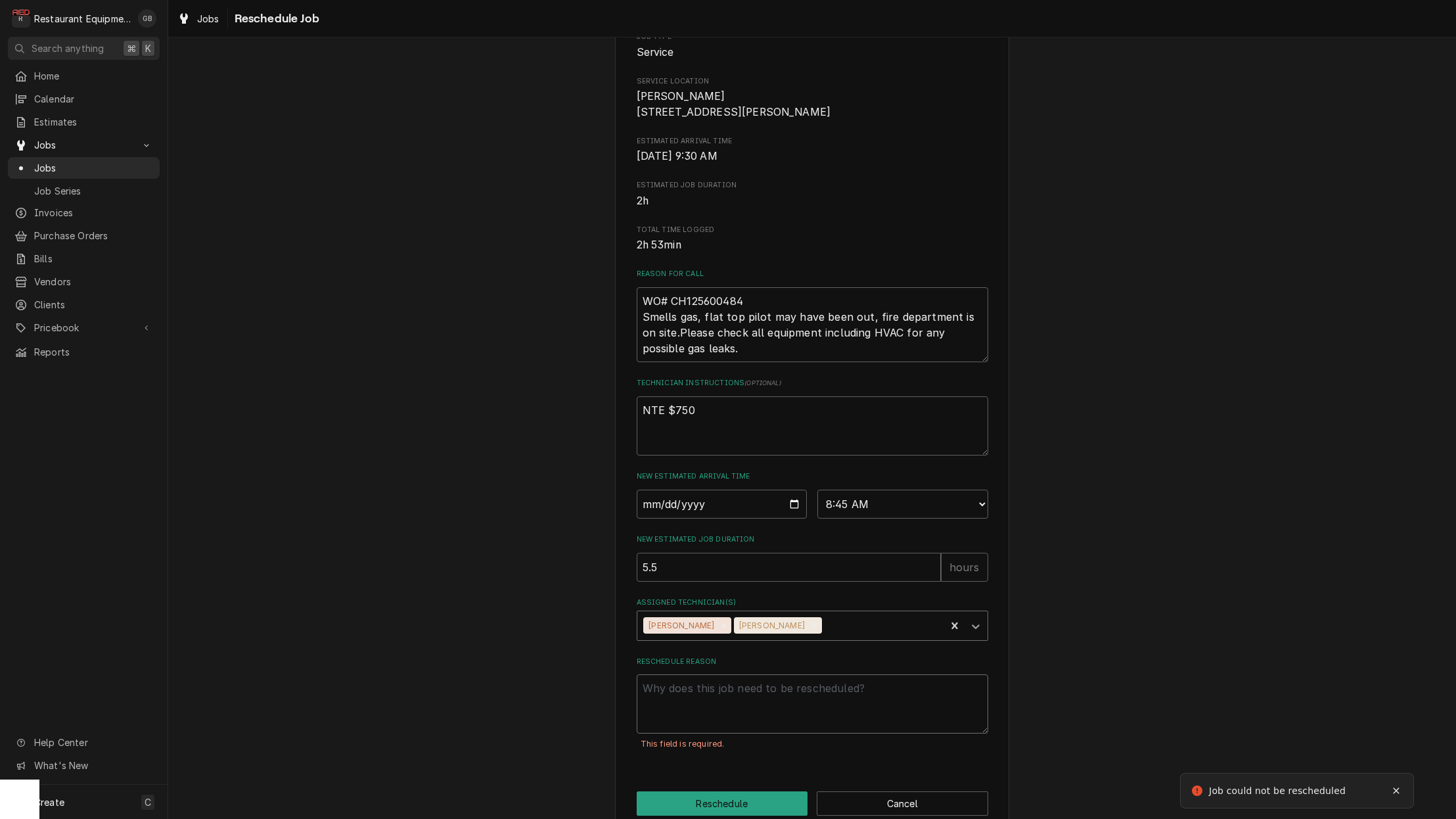
click at [727, 730] on textarea "Reschedule Reason" at bounding box center [813, 704] width 352 height 59
type textarea "x"
type textarea "p"
type textarea "x"
type textarea "pa"
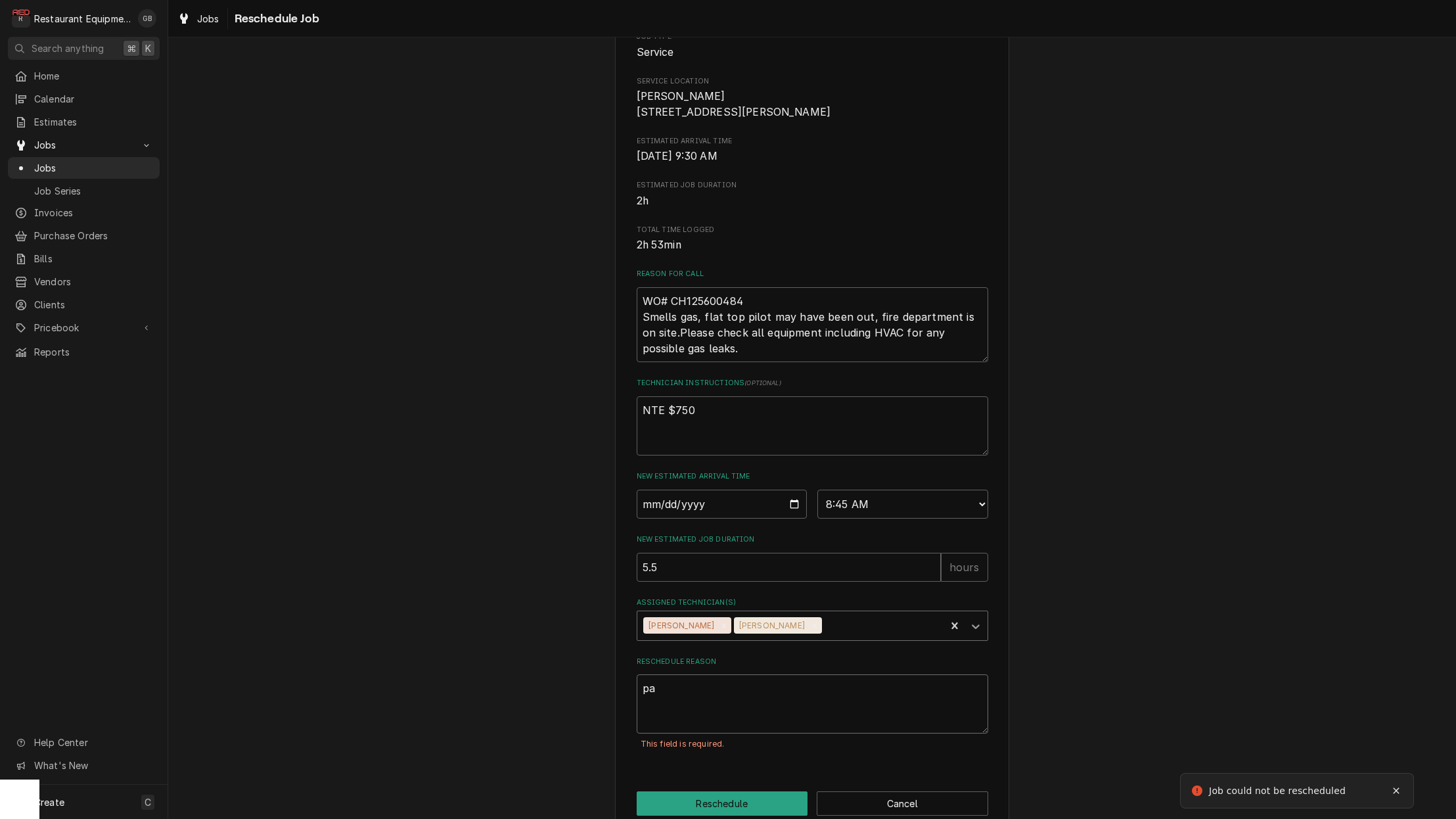
type textarea "x"
type textarea "par"
type textarea "x"
type textarea "part"
type textarea "x"
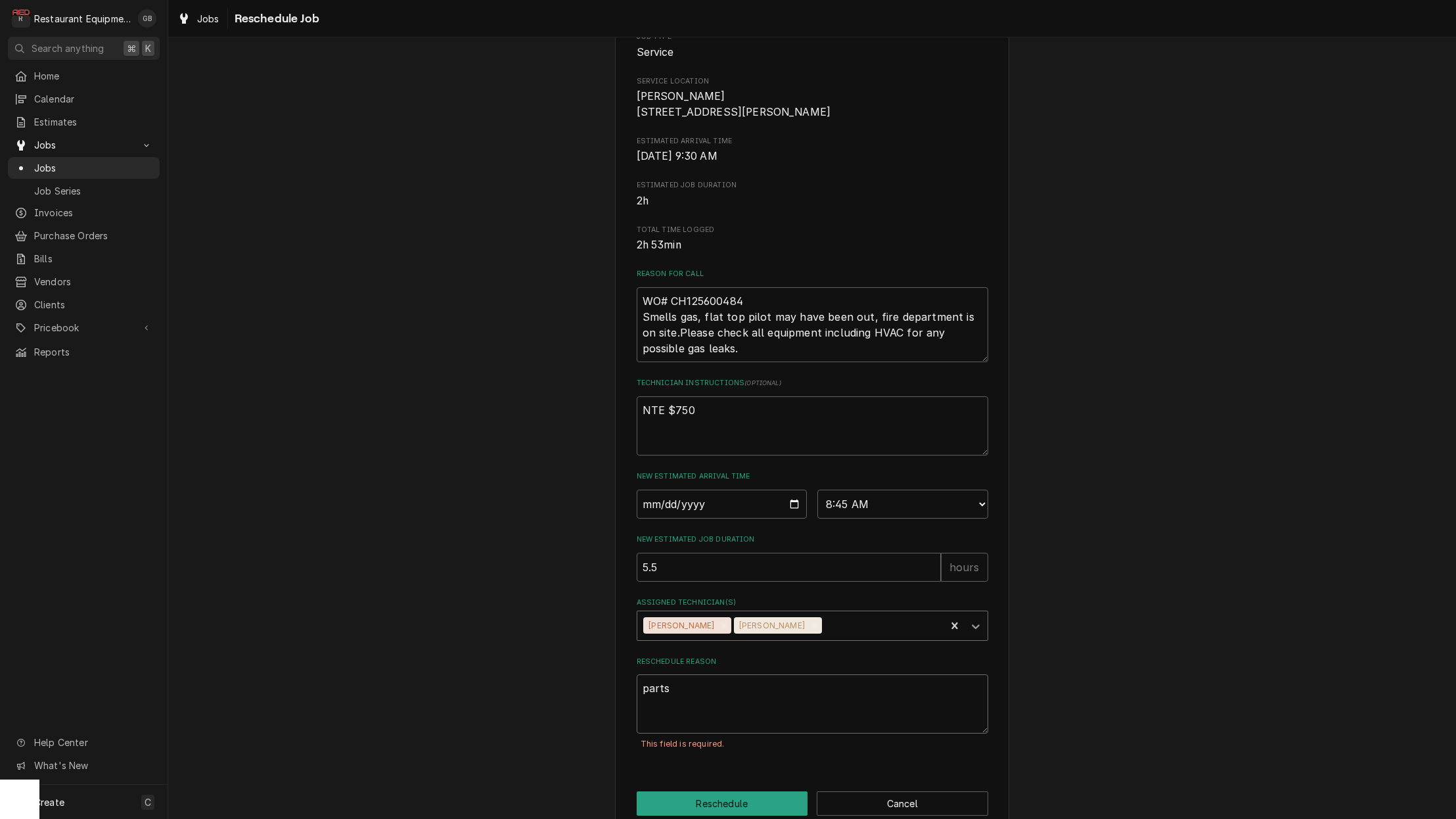
scroll to position [181, 0]
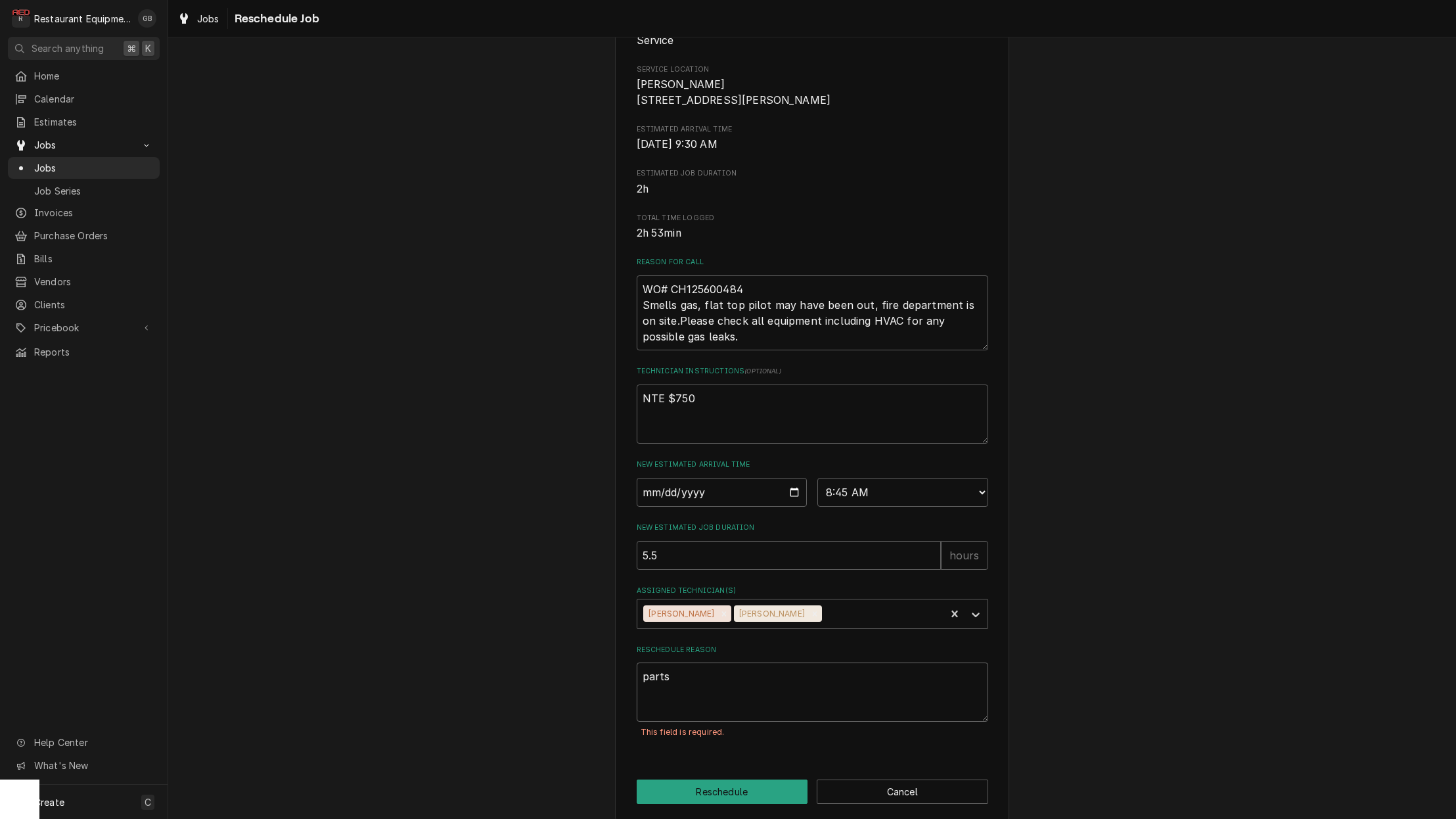
type textarea "parts"
click at [745, 803] on button "Reschedule" at bounding box center [722, 792] width 171 height 25
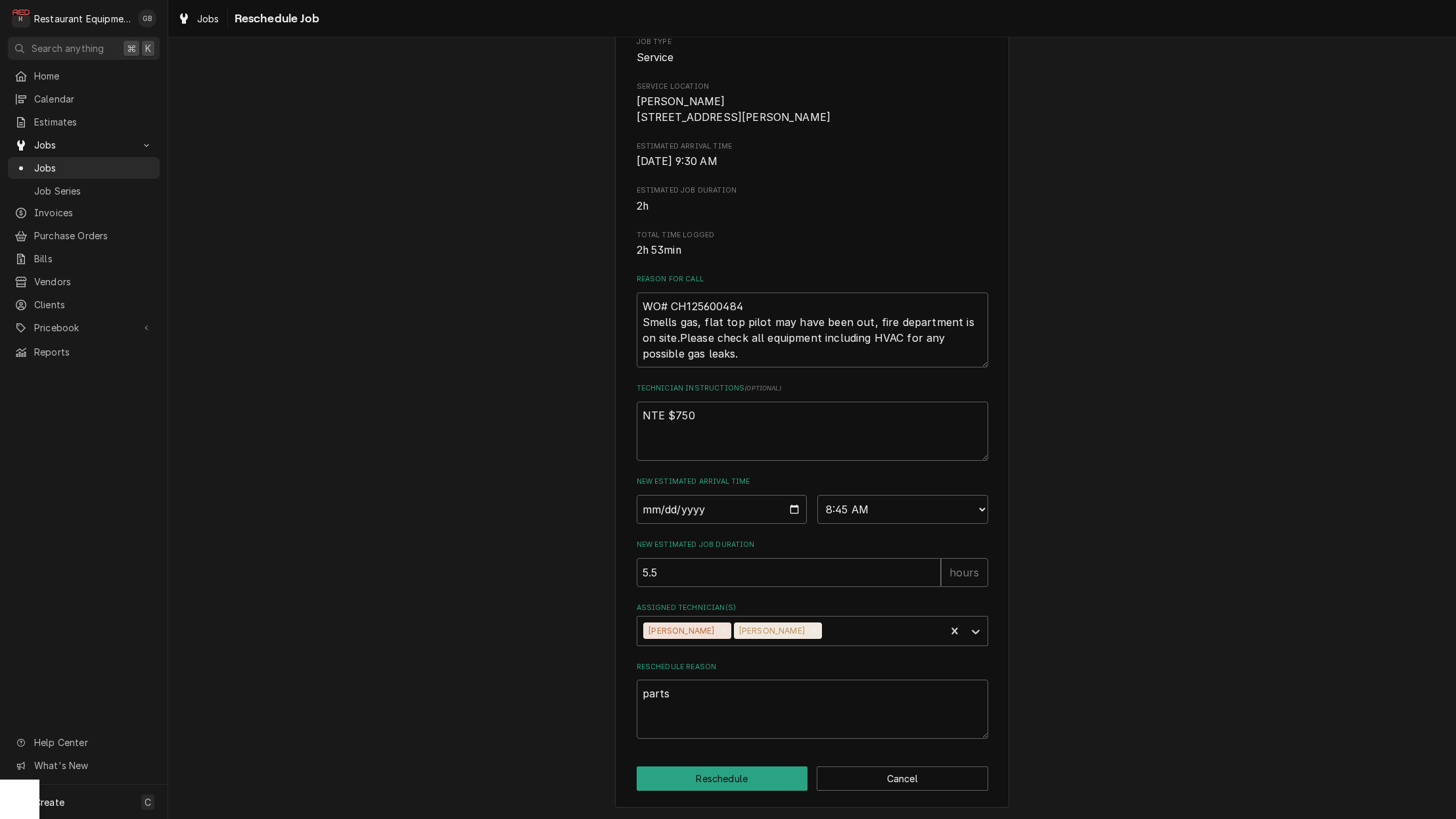
scroll to position [169, 0]
type textarea "x"
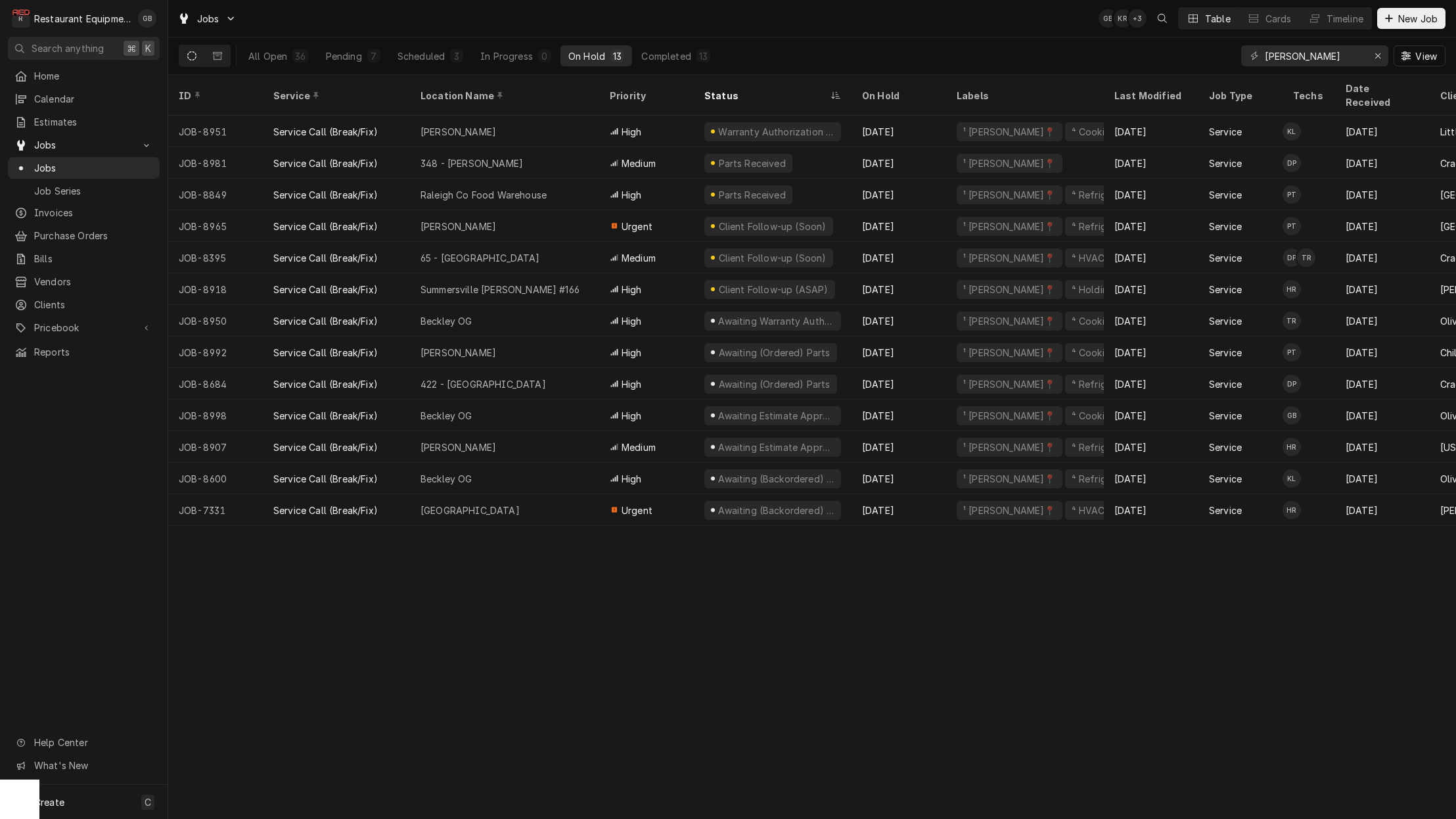
click at [443, 63] on button "Scheduled 3" at bounding box center [430, 55] width 81 height 21
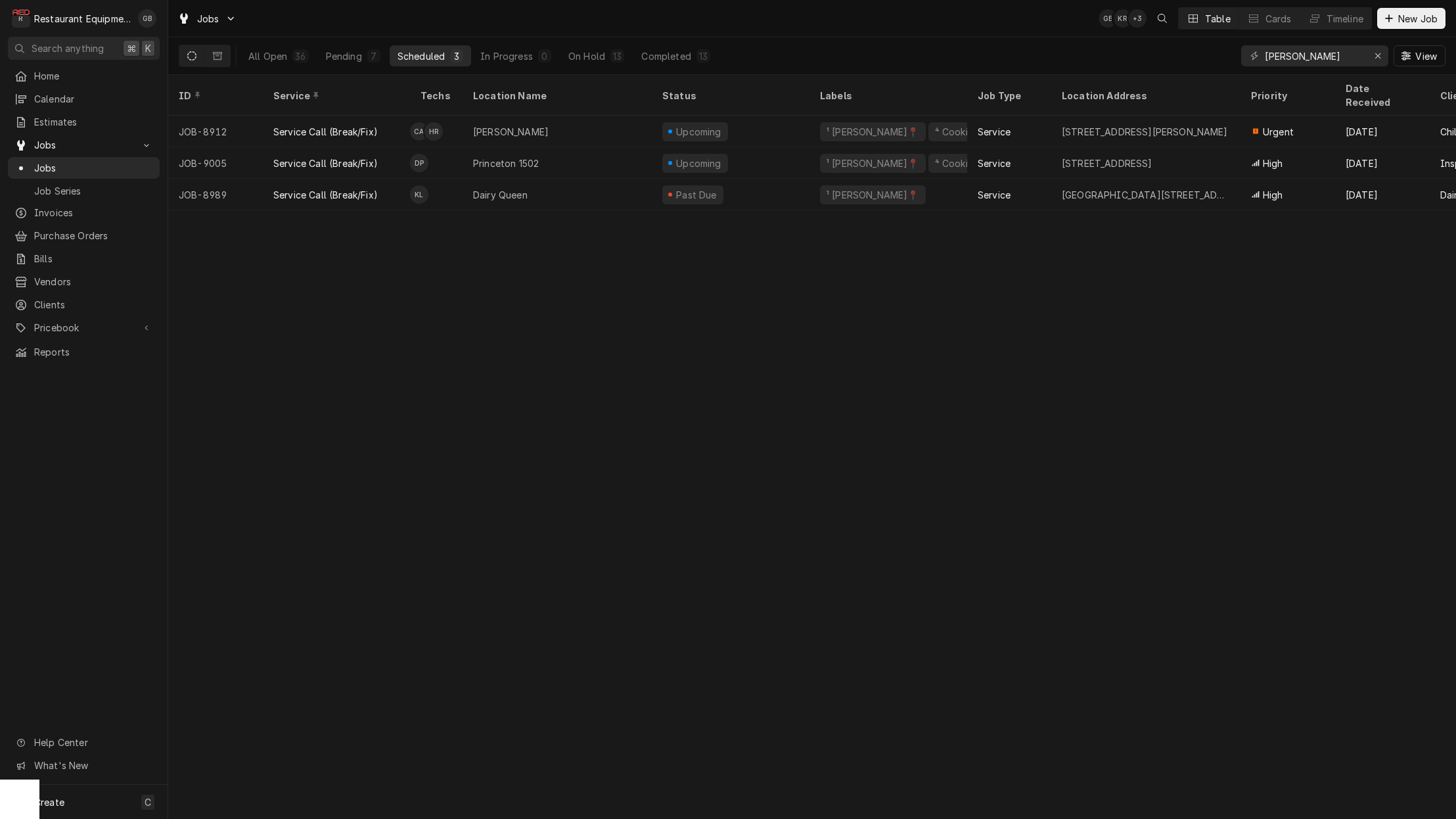
click at [512, 124] on div "Beckley" at bounding box center [557, 132] width 190 height 31
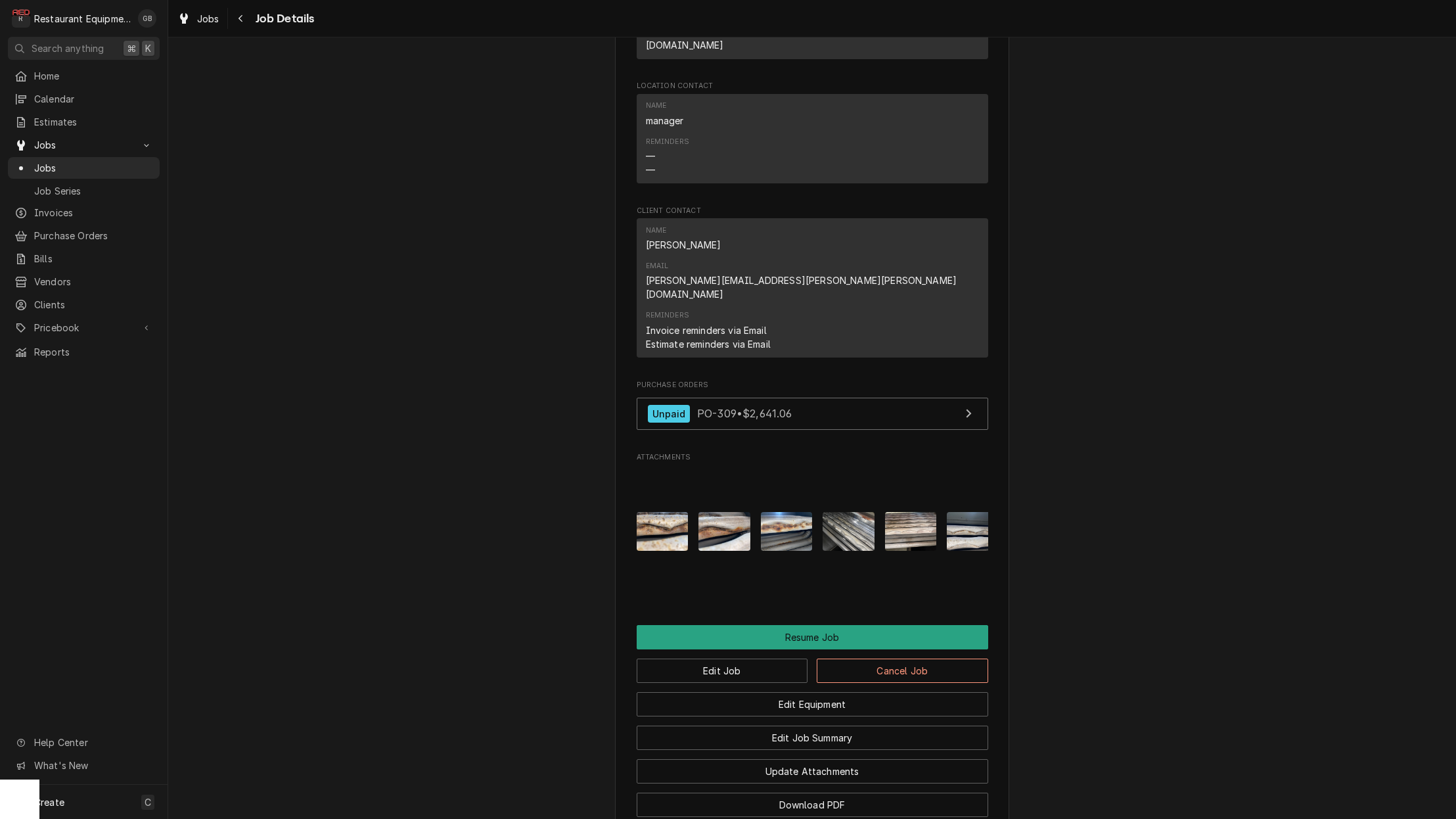
scroll to position [1356, 0]
click at [771, 658] on button "Edit Job" at bounding box center [722, 670] width 171 height 25
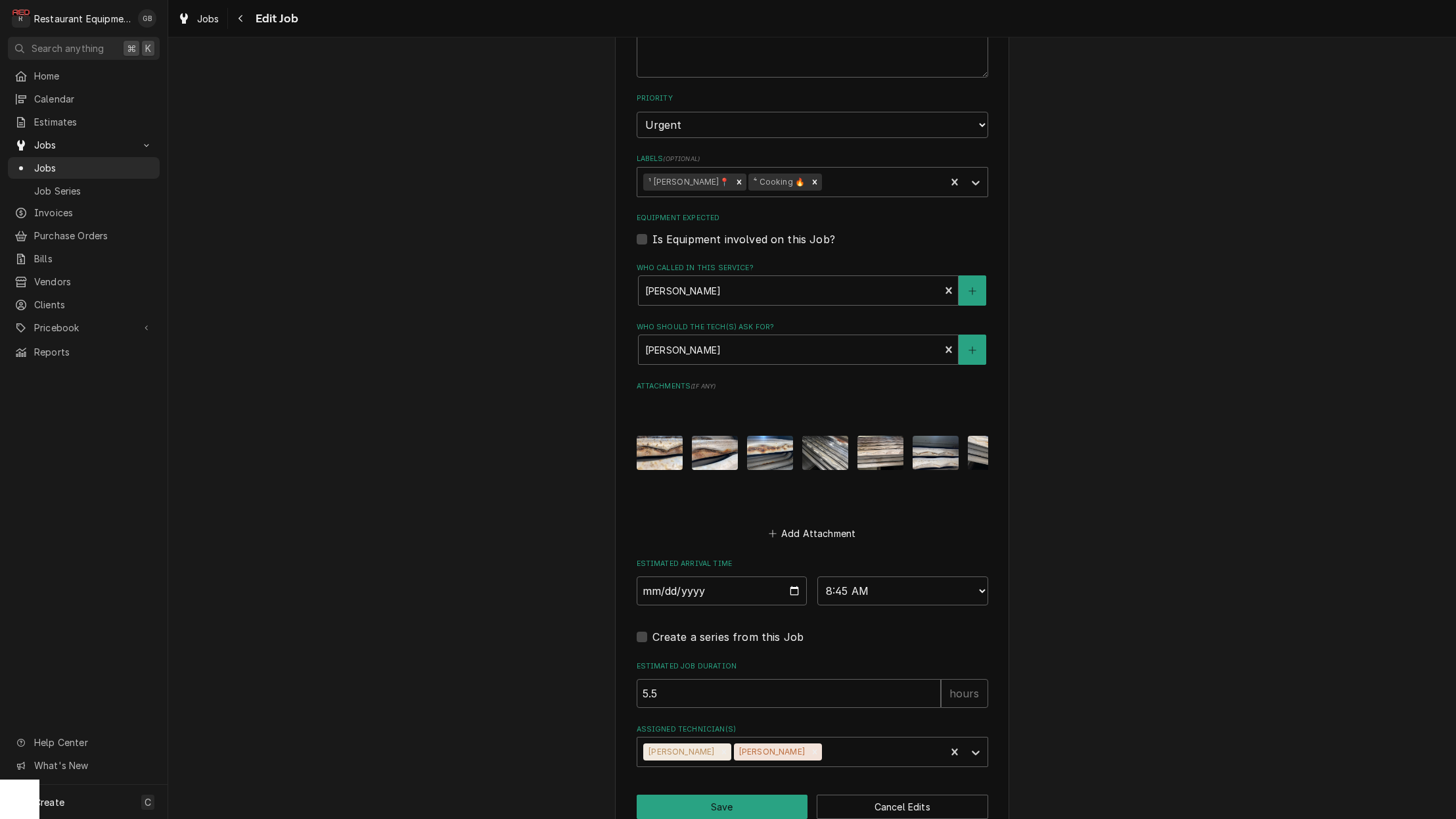
scroll to position [697, 0]
click at [810, 748] on icon "Remove Hunter Ralston" at bounding box center [814, 752] width 9 height 9
click at [799, 741] on div "Assigned Technician(s)" at bounding box center [836, 752] width 205 height 24
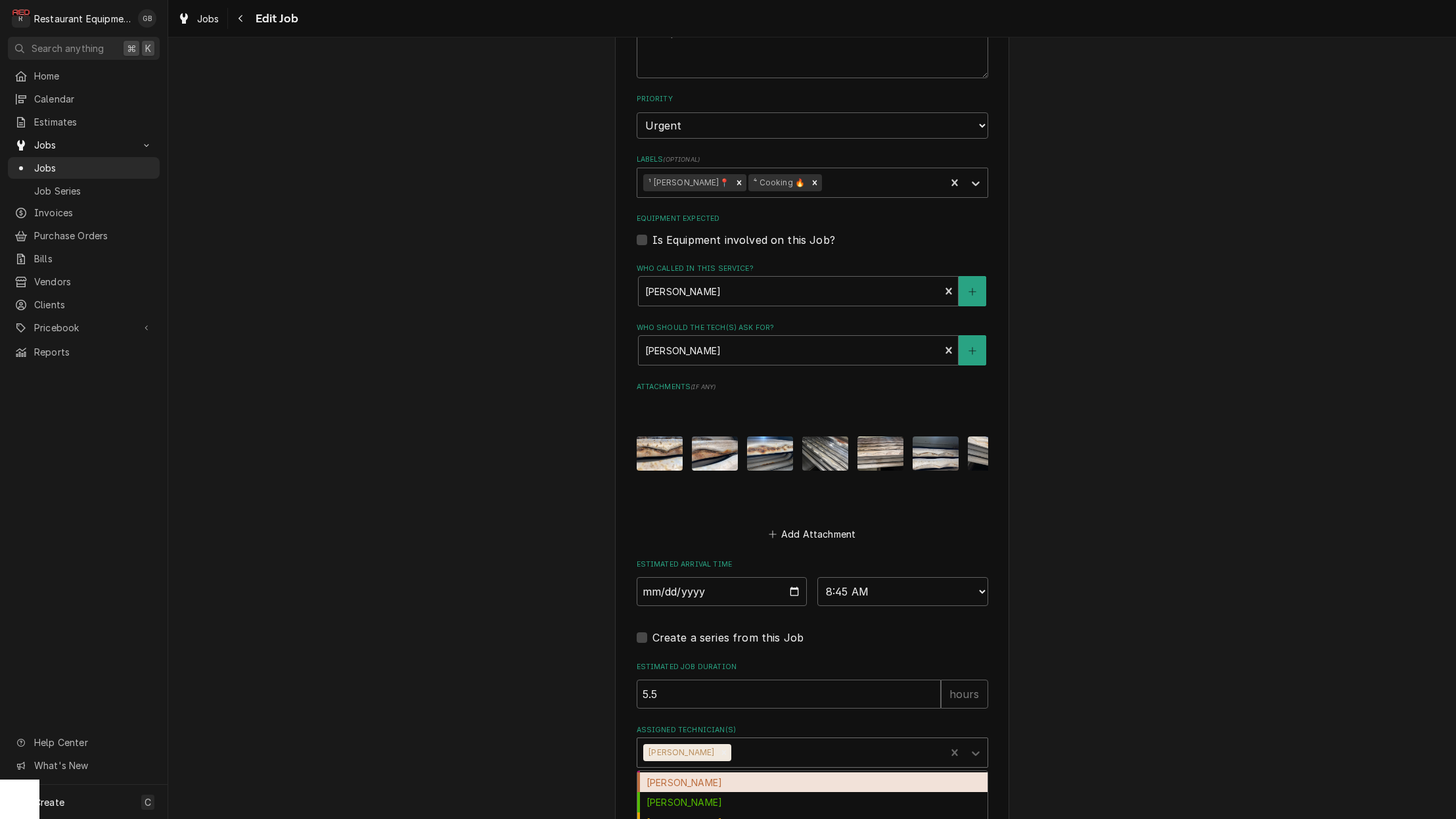
scroll to position [117, 0]
click at [659, 816] on div "[PERSON_NAME]" at bounding box center [813, 826] width 351 height 20
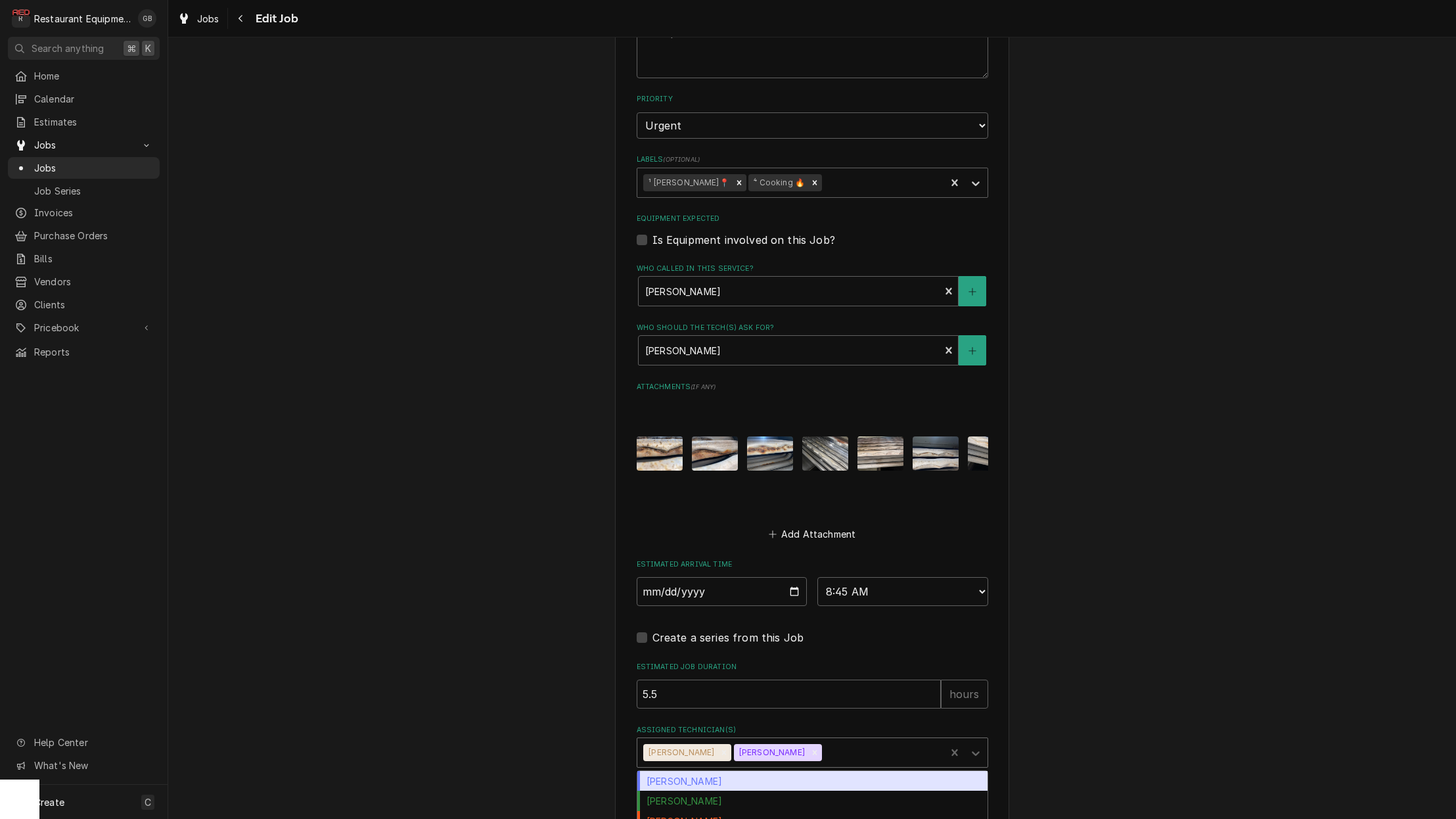
click at [978, 740] on div "Assigned Technician(s)" at bounding box center [976, 752] width 24 height 25
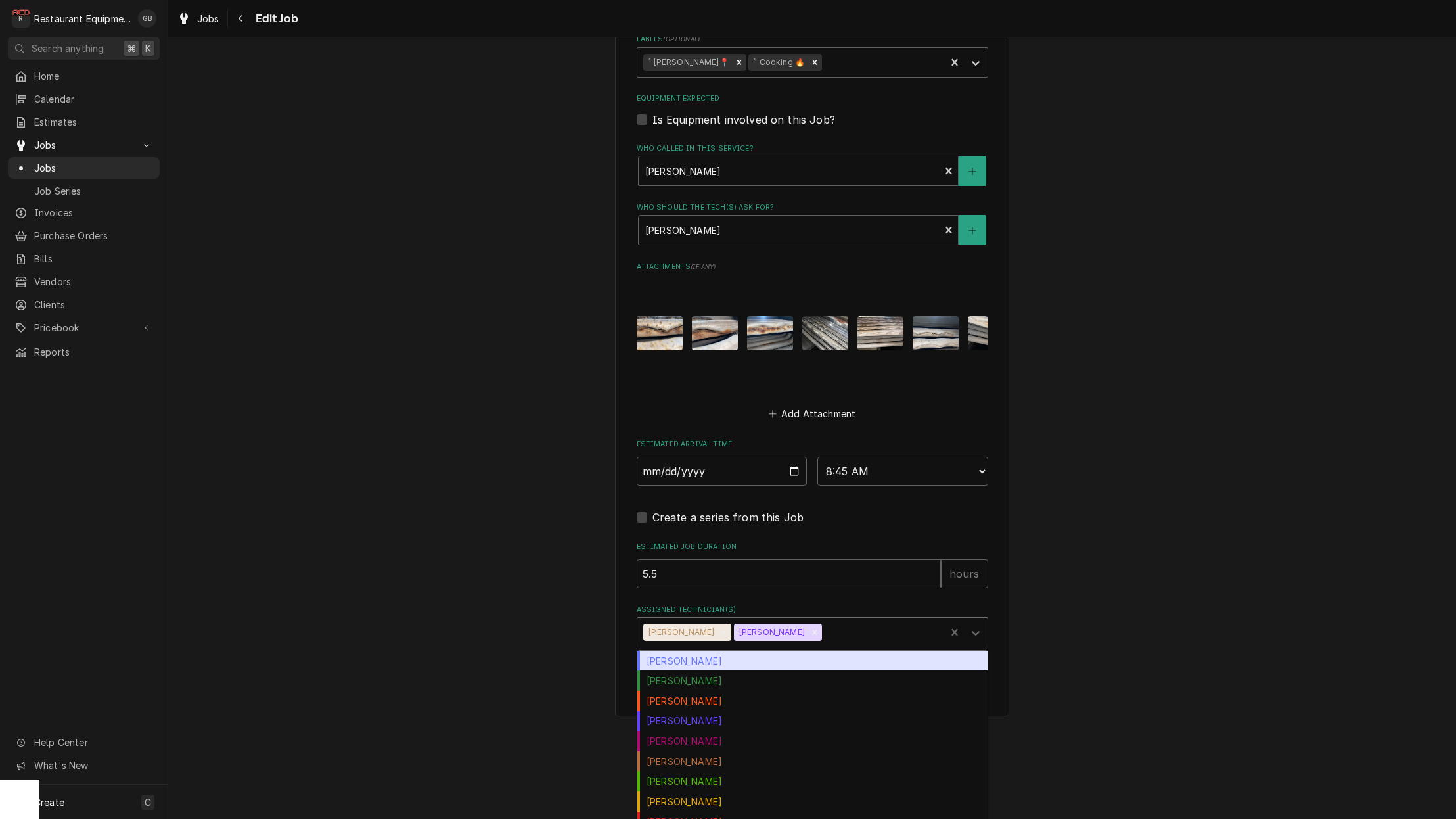
scroll to position [697, 0]
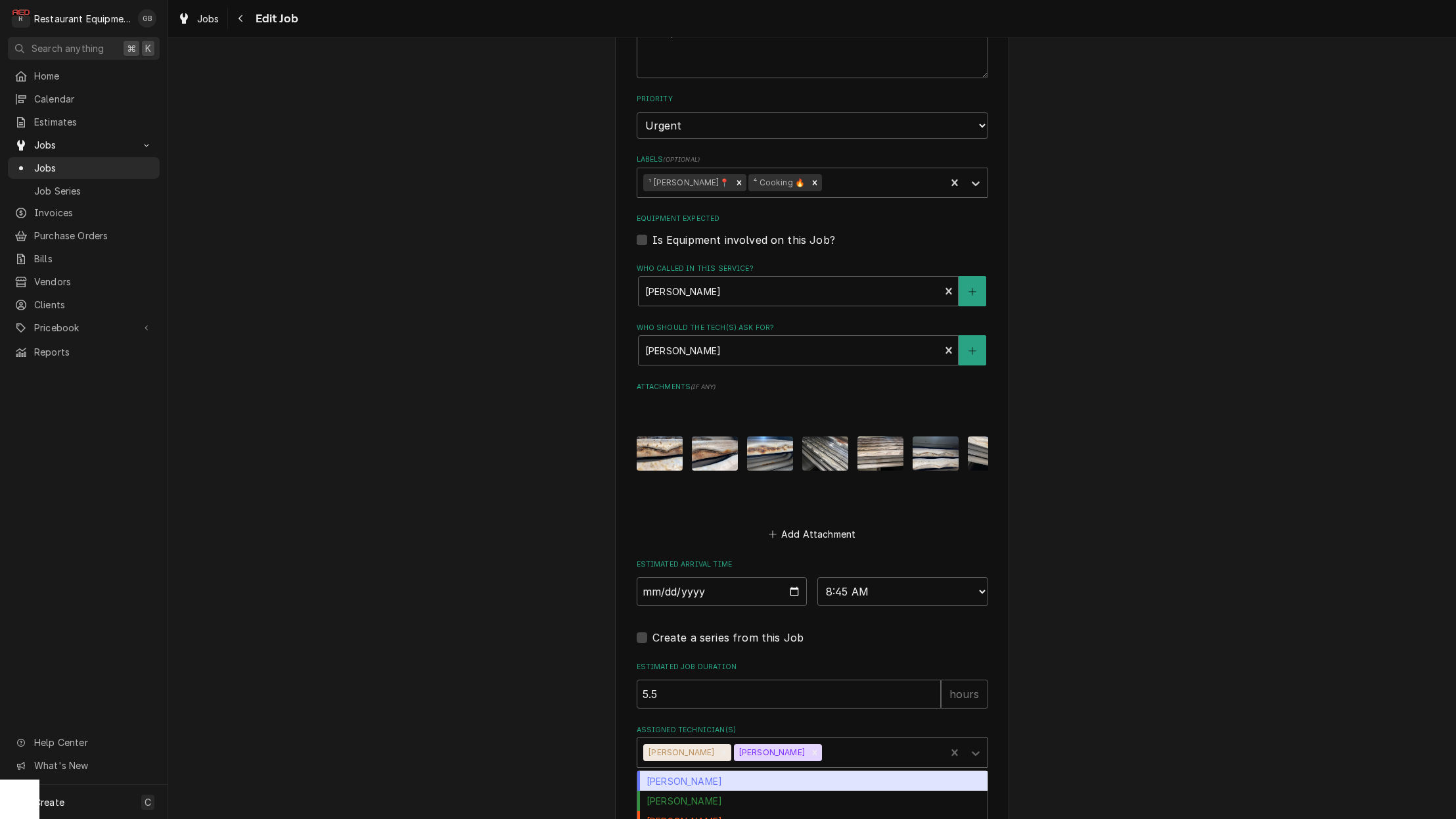
click at [1012, 561] on div "Use the fields below to edit this job: Client Details Client Chili's Client Not…" at bounding box center [812, 101] width 1288 height 1493
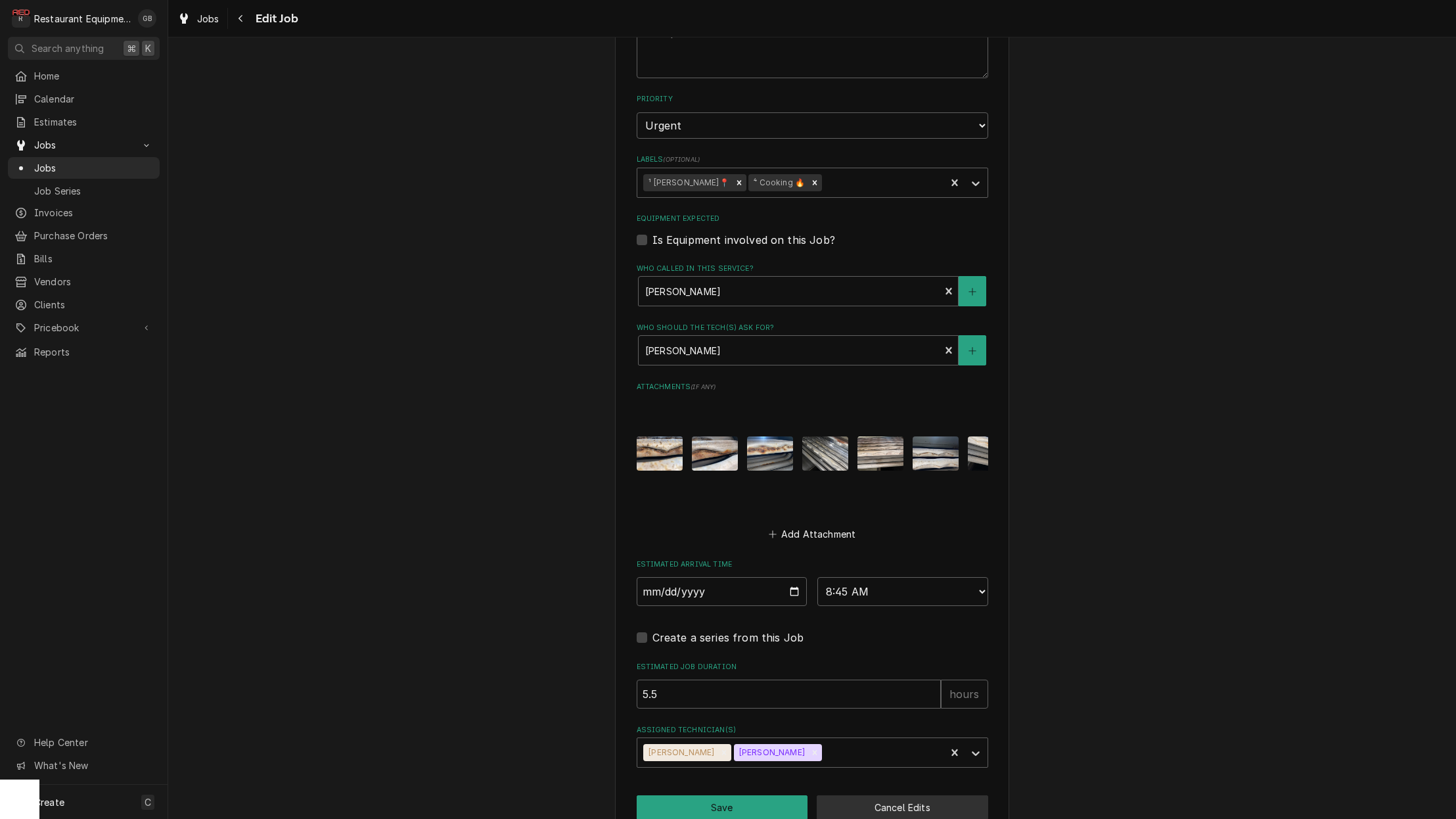
scroll to position [0, 0]
click at [703, 795] on button "Save" at bounding box center [722, 807] width 171 height 25
type textarea "x"
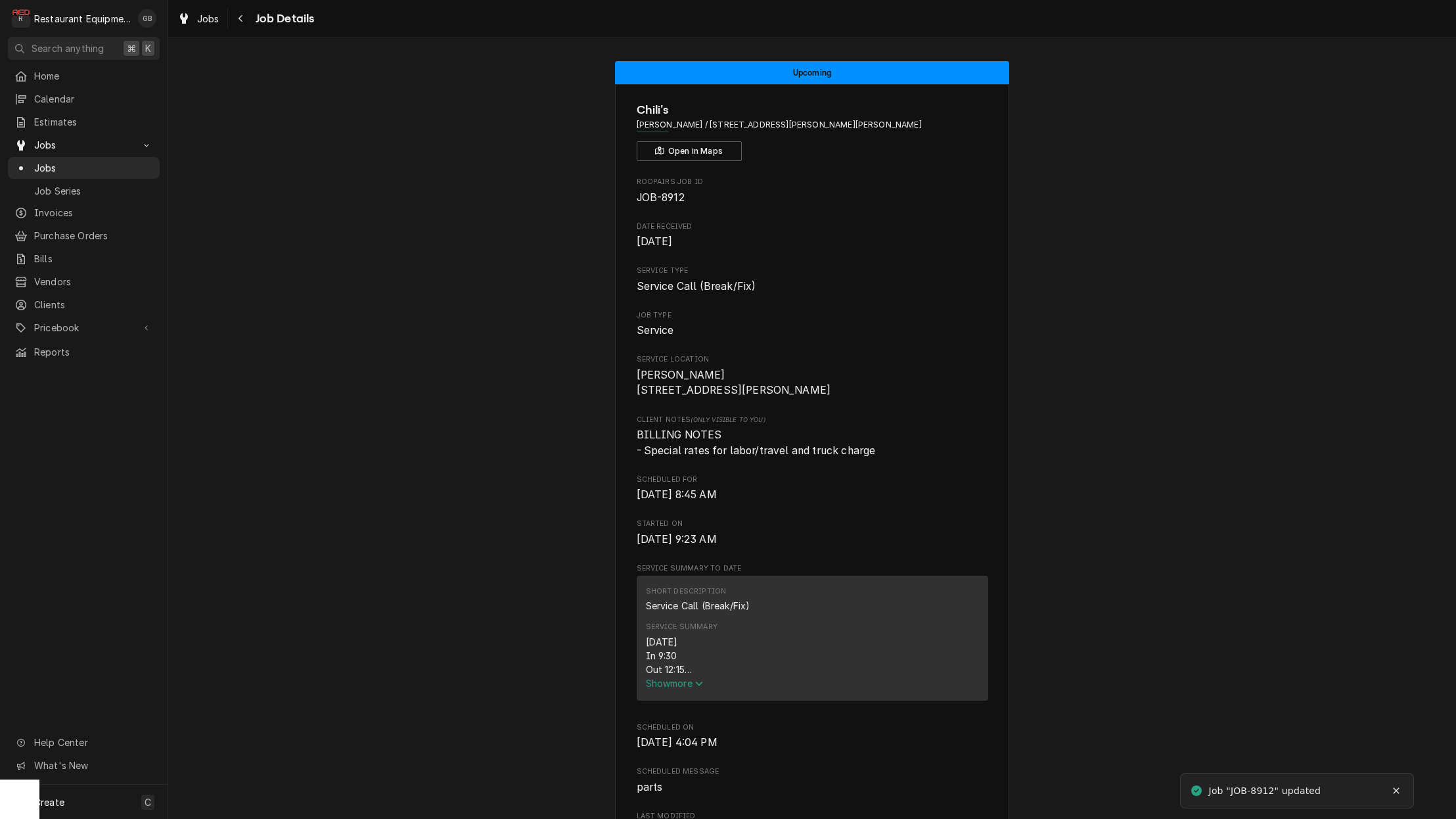
click at [243, 23] on icon "Navigate back" at bounding box center [241, 18] width 6 height 9
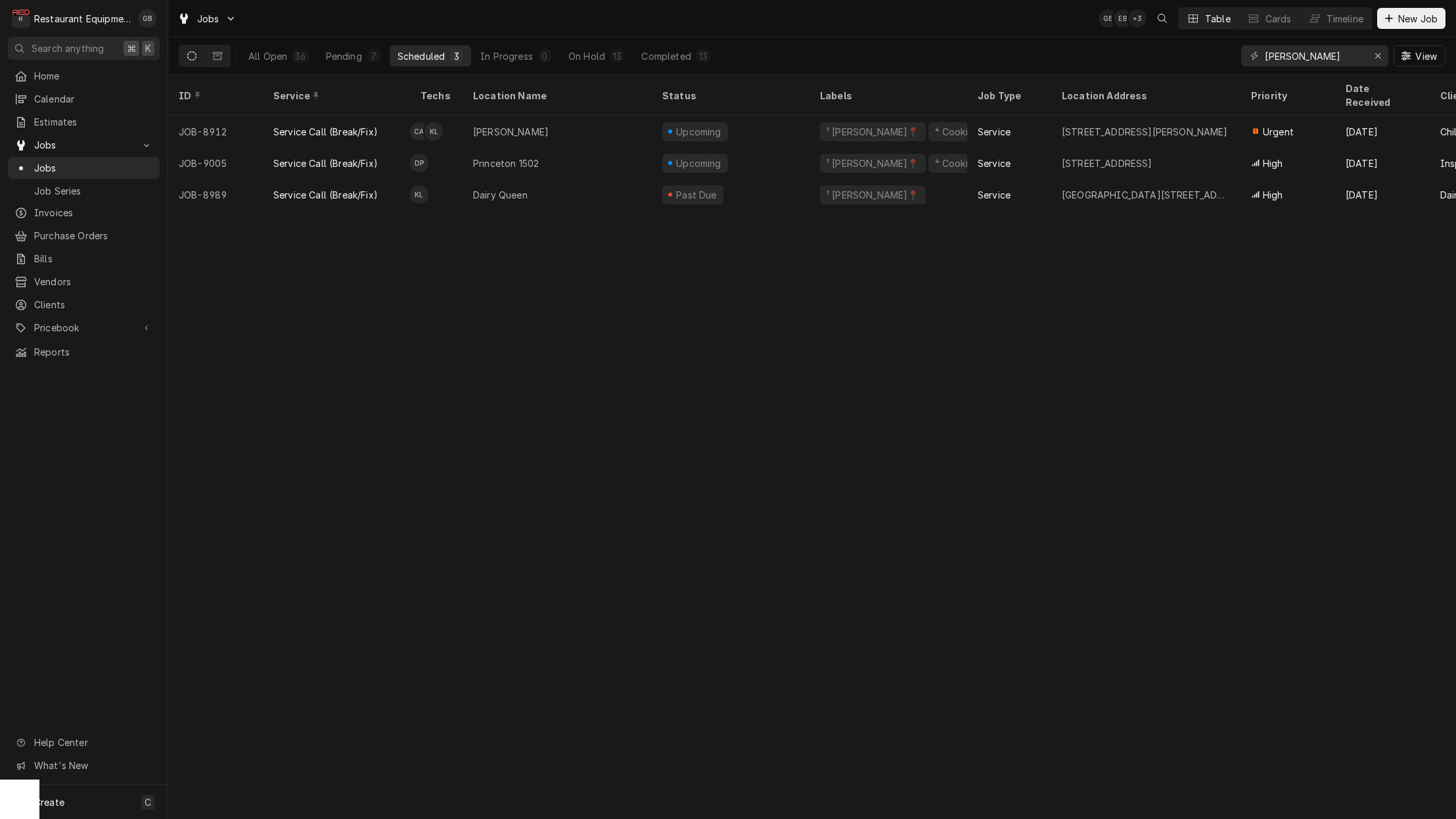
click at [590, 57] on div "On Hold" at bounding box center [587, 56] width 37 height 14
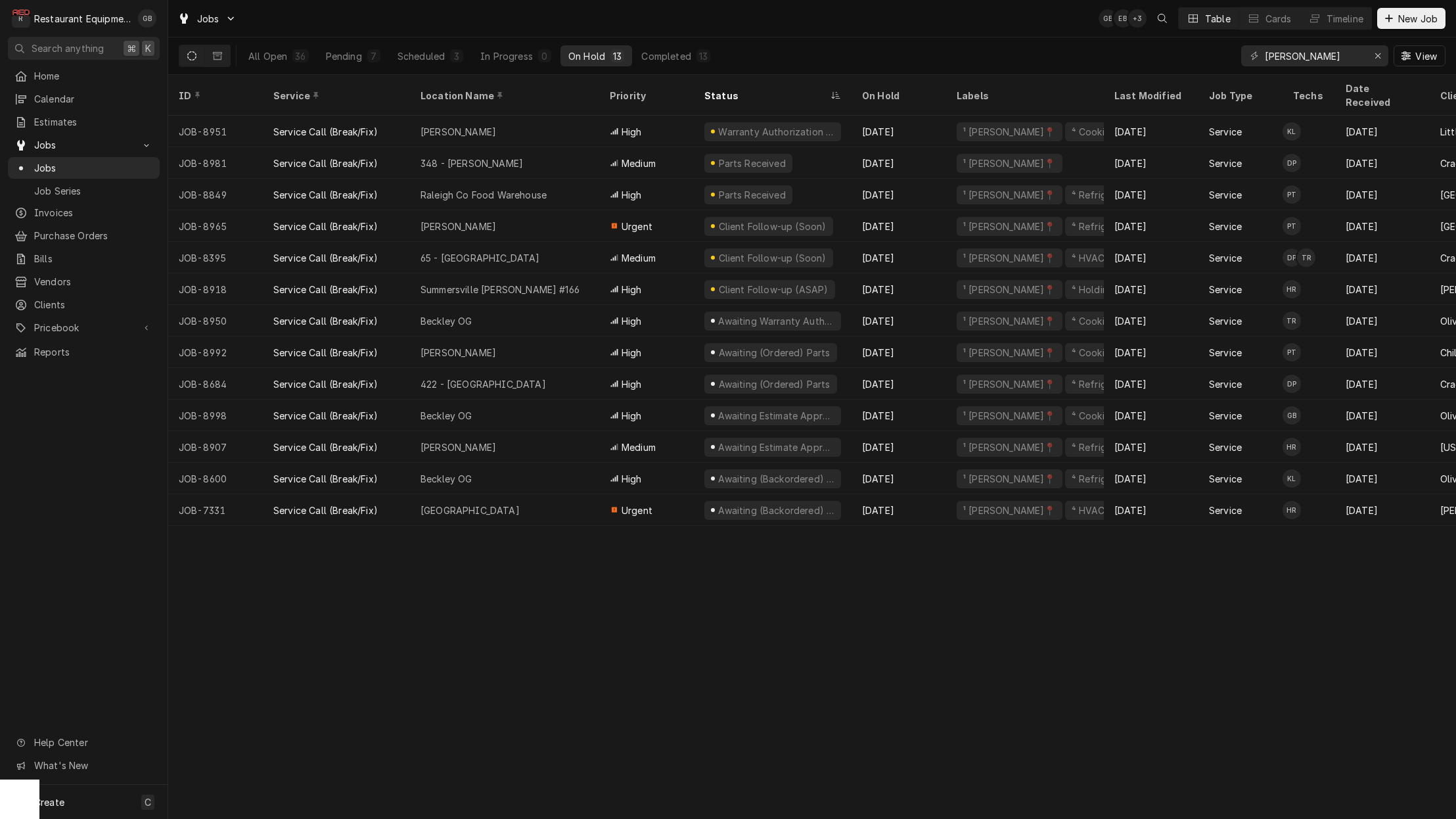
click at [418, 59] on div "Scheduled" at bounding box center [421, 56] width 47 height 14
